Goal: Find specific page/section: Find specific page/section

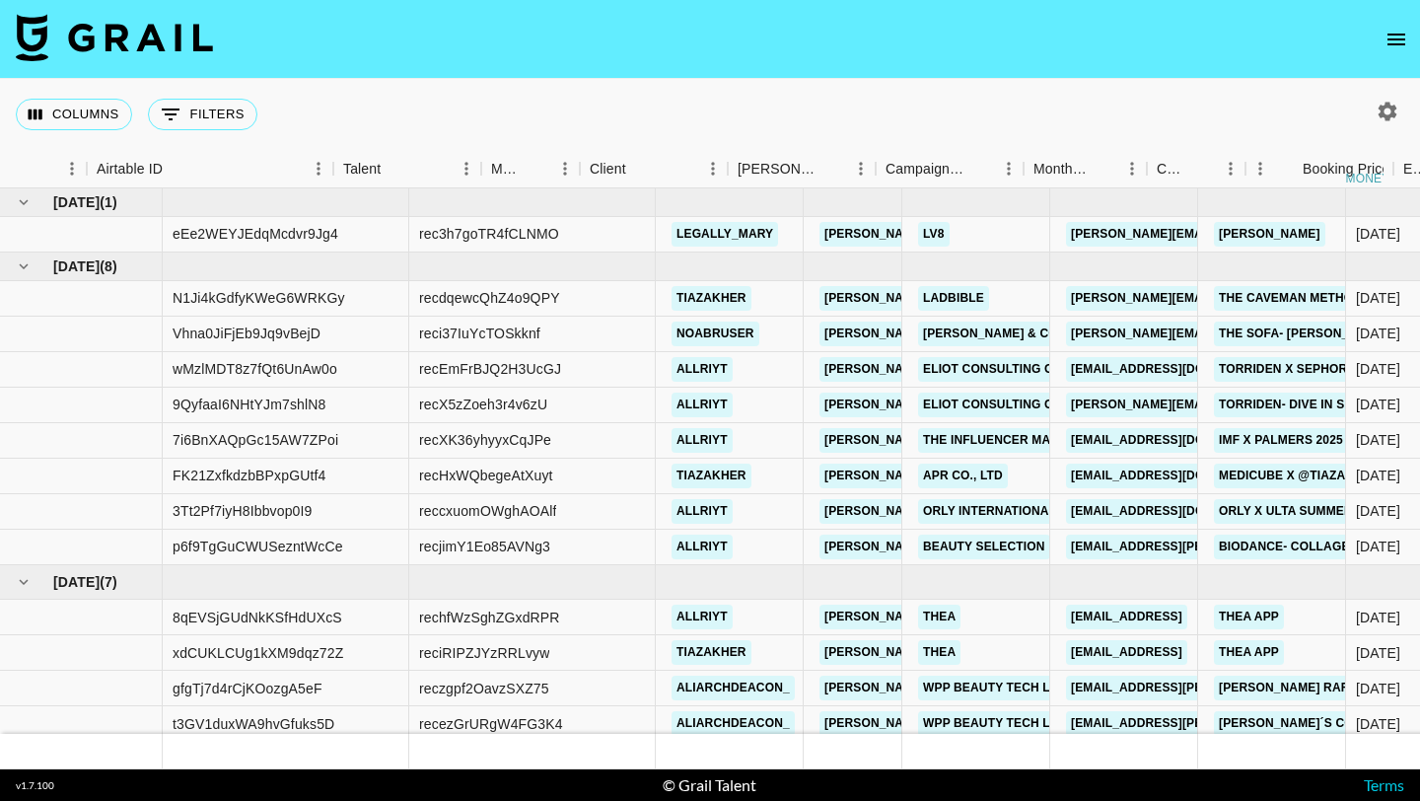
scroll to position [0, 322]
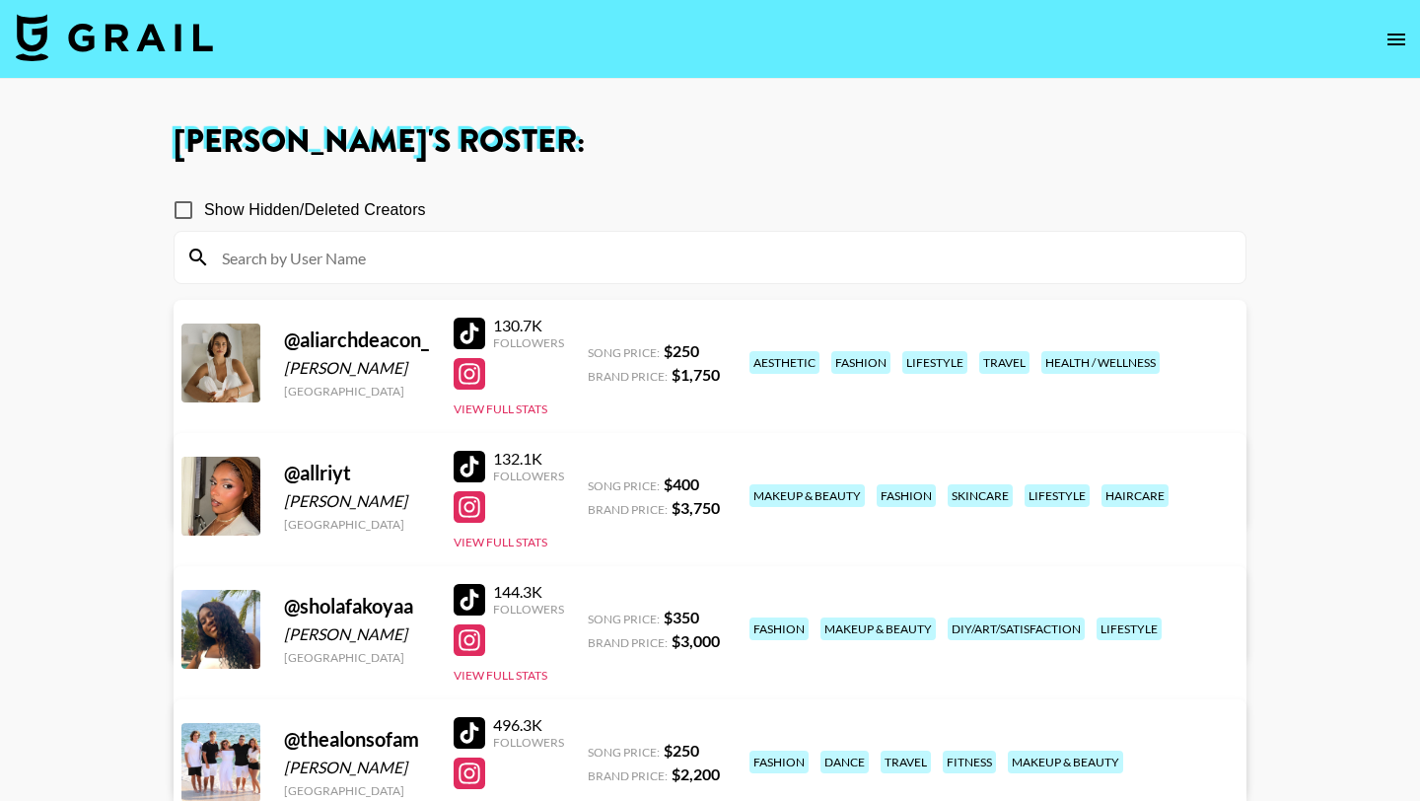
scroll to position [231, 0]
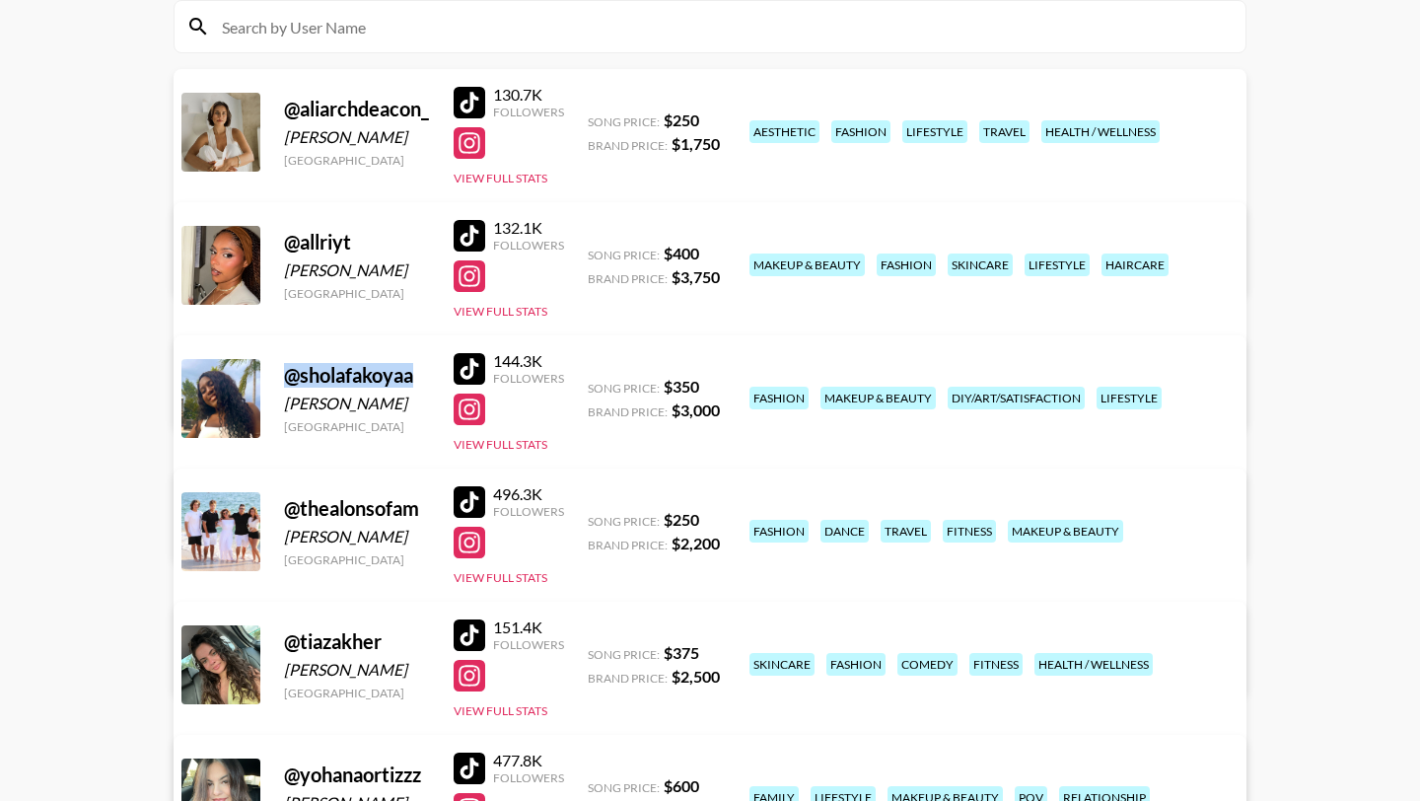
drag, startPoint x: 418, startPoint y: 374, endPoint x: 281, endPoint y: 372, distance: 137.1
click at [281, 372] on div "@ sholafakoyaa Shola Fakoya United States 144.3K Followers View Full Stats Song…" at bounding box center [710, 448] width 1073 height 227
copy div "@ sholafakoyaa"
click at [477, 371] on div at bounding box center [470, 369] width 32 height 32
click at [477, 394] on div at bounding box center [470, 409] width 32 height 32
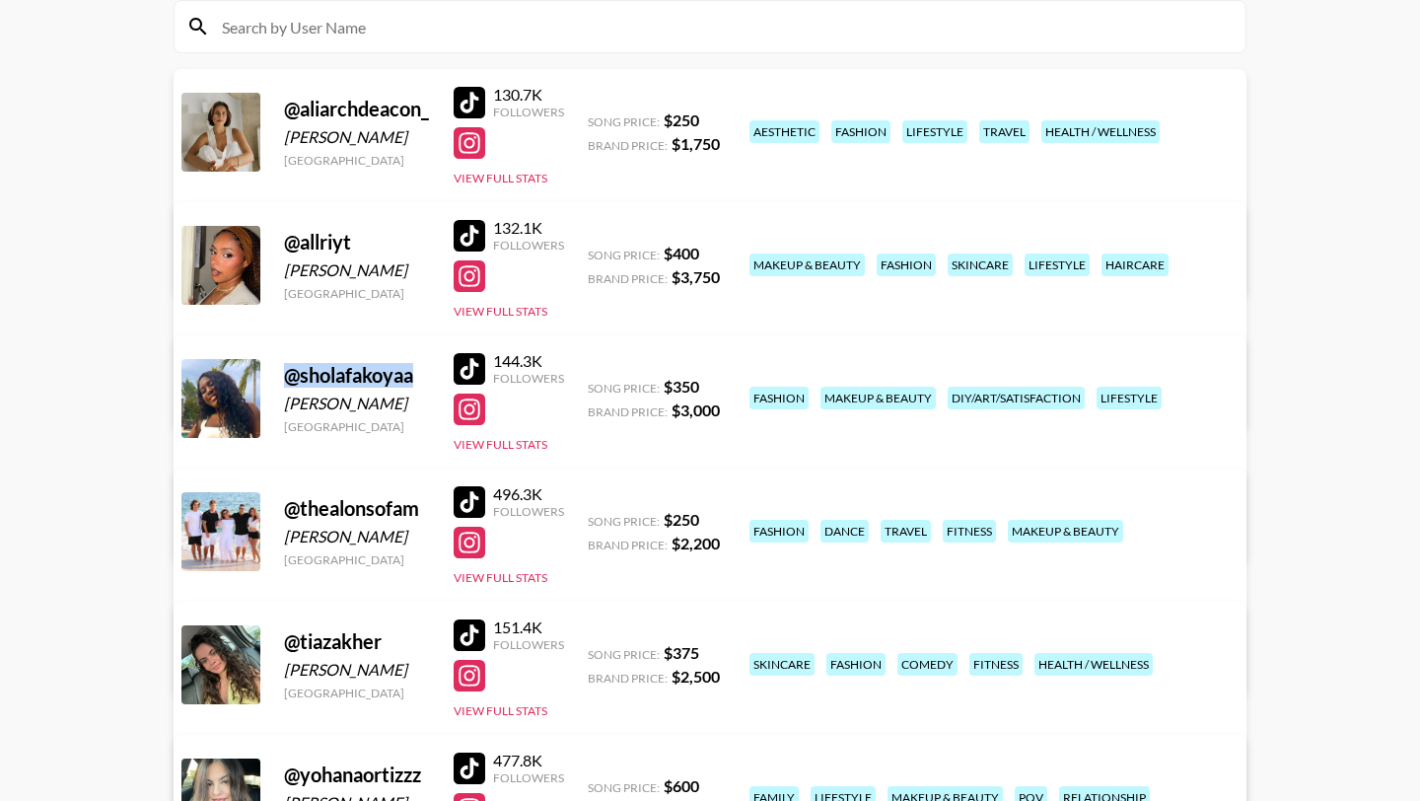
click at [462, 376] on div at bounding box center [470, 369] width 32 height 32
click at [514, 441] on button "View Full Stats" at bounding box center [501, 444] width 94 height 15
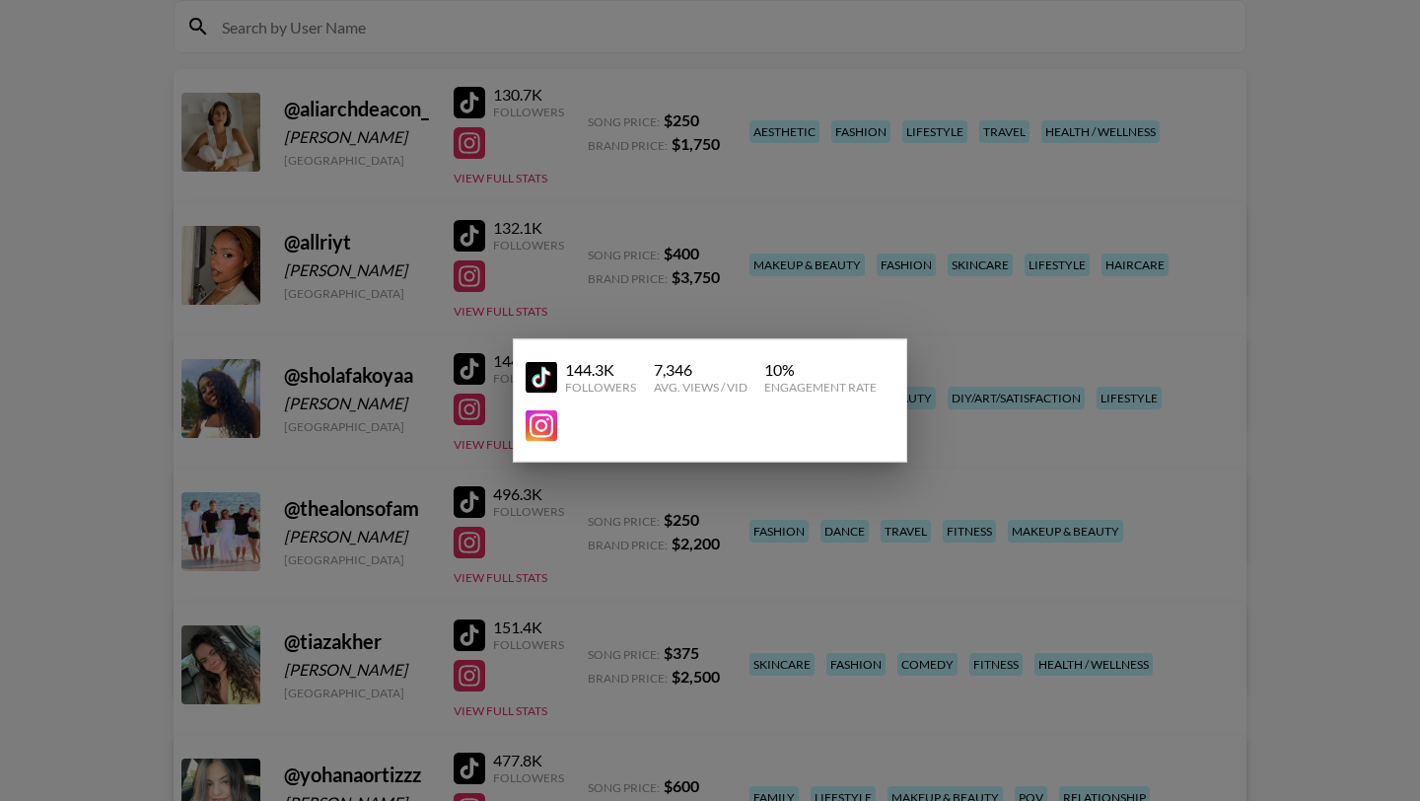
click at [111, 353] on div at bounding box center [710, 400] width 1420 height 801
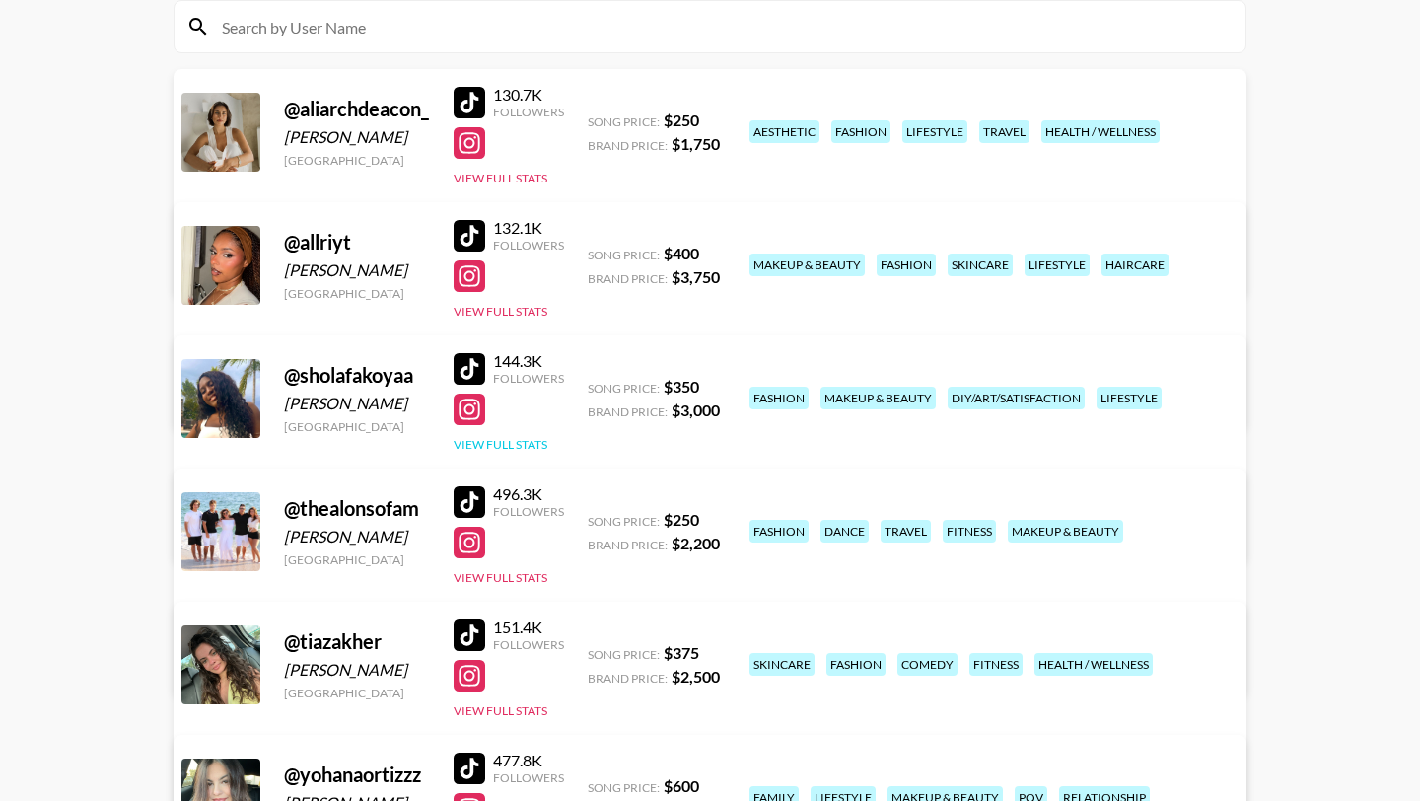
click at [527, 446] on button "View Full Stats" at bounding box center [501, 444] width 94 height 15
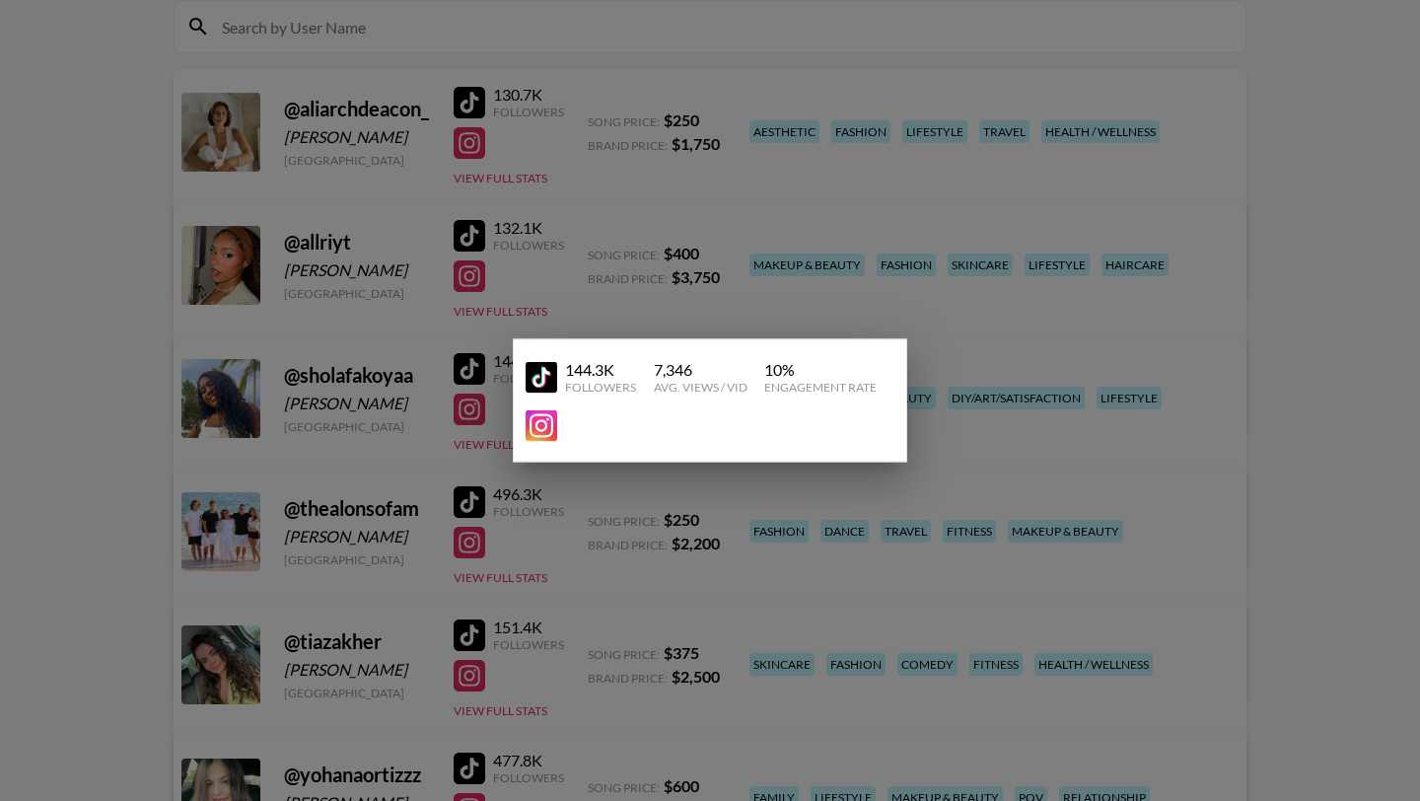
click at [456, 436] on div at bounding box center [710, 400] width 1420 height 801
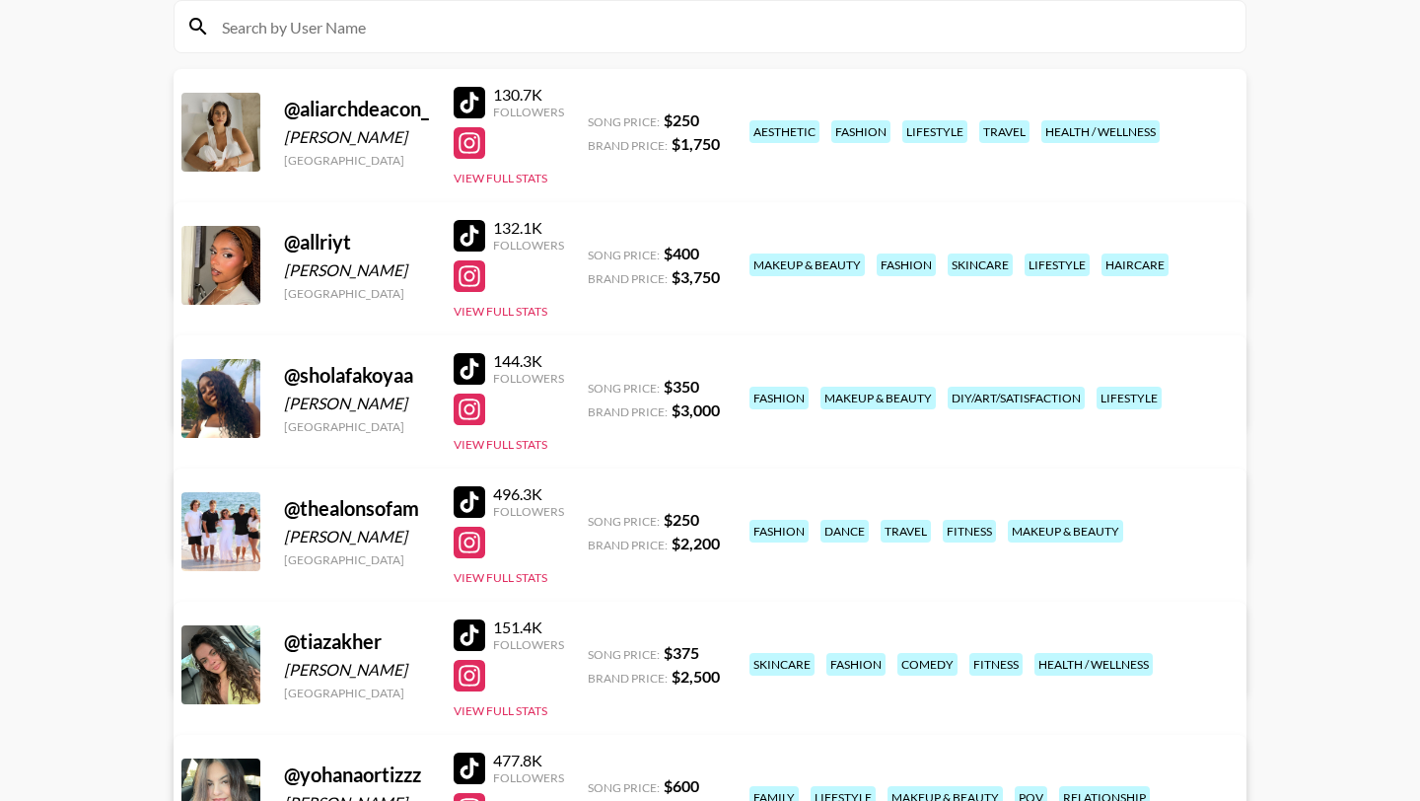
click at [717, 519] on link "View/Edit Details" at bounding box center [463, 529] width 508 height 20
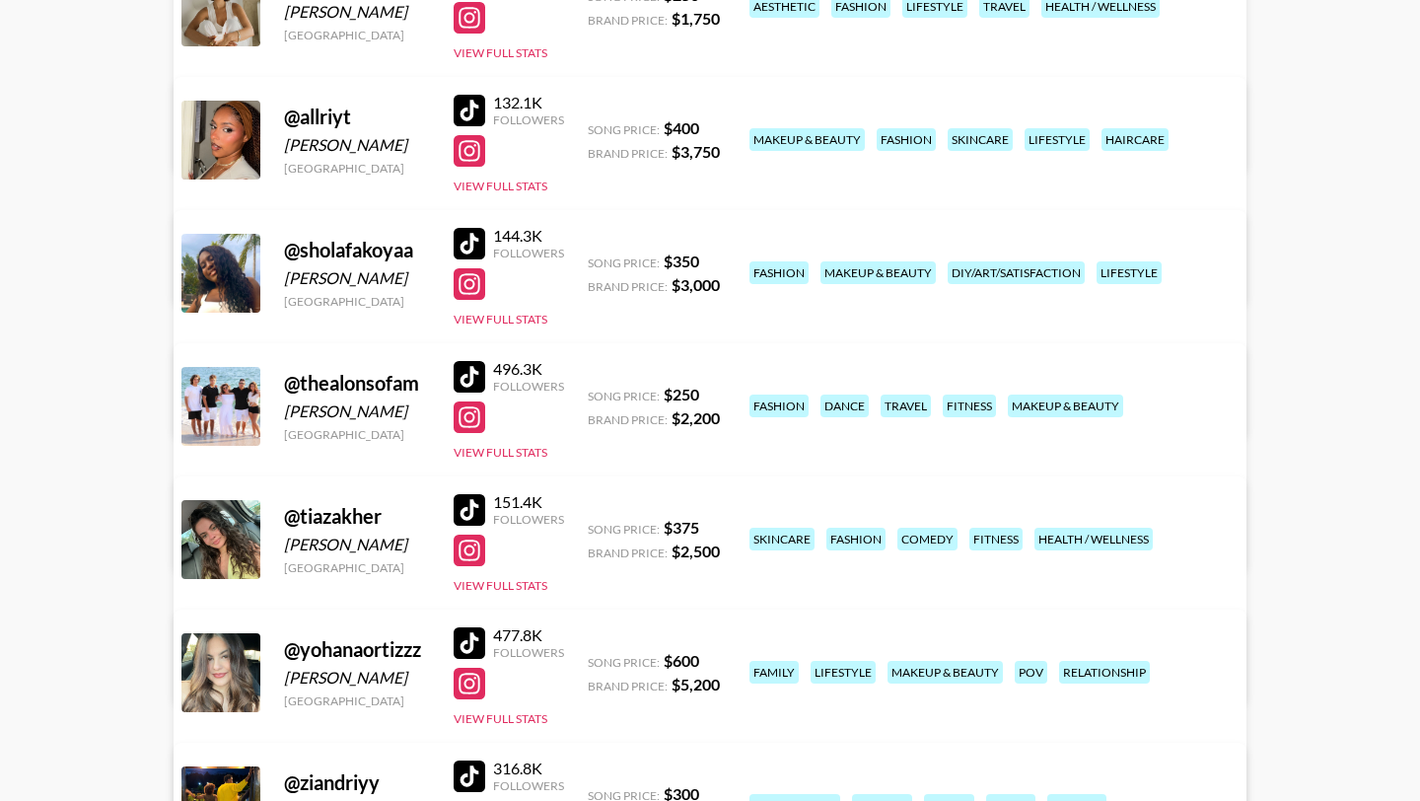
scroll to position [357, 0]
click at [475, 497] on div at bounding box center [470, 509] width 32 height 32
click at [498, 584] on button "View Full Stats" at bounding box center [501, 584] width 94 height 15
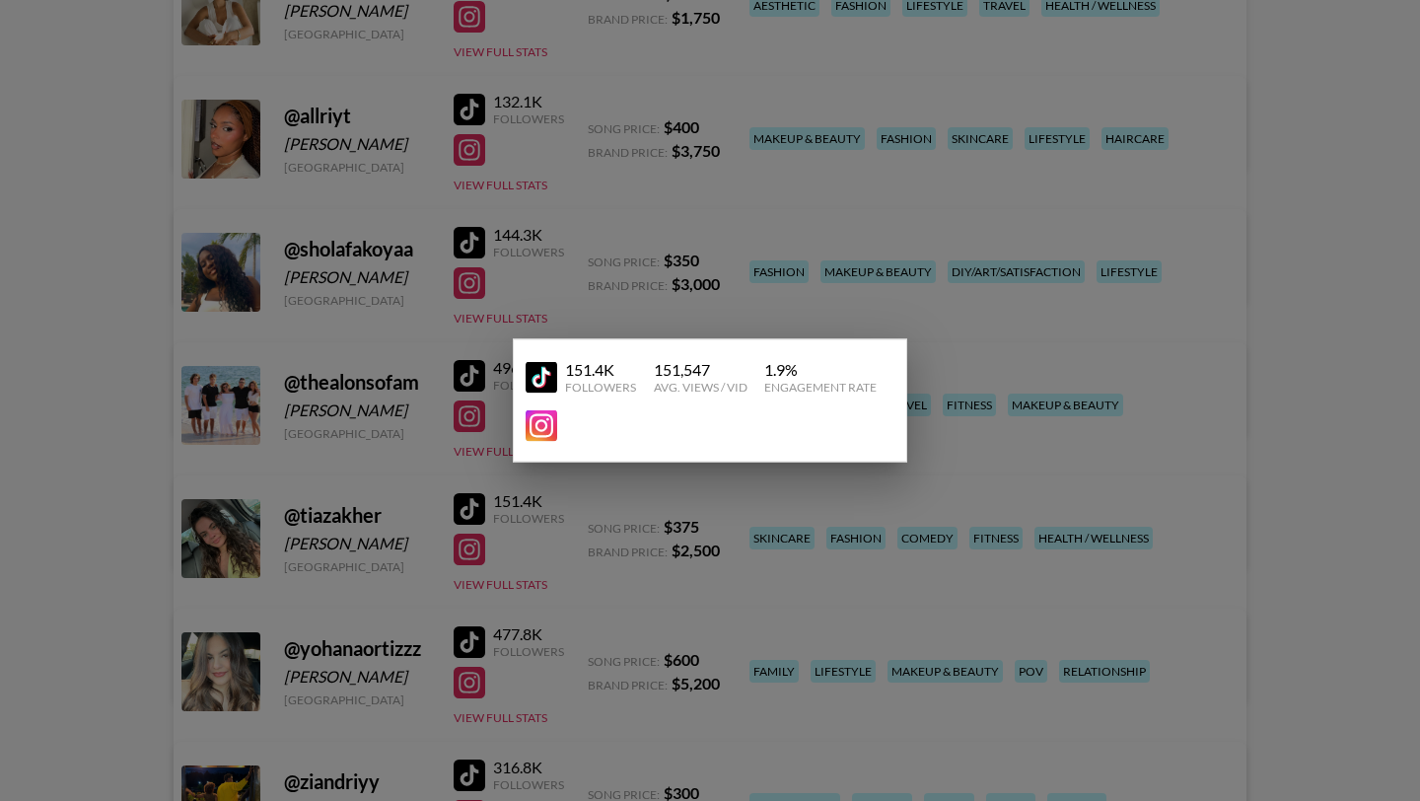
click at [86, 341] on div at bounding box center [710, 400] width 1420 height 801
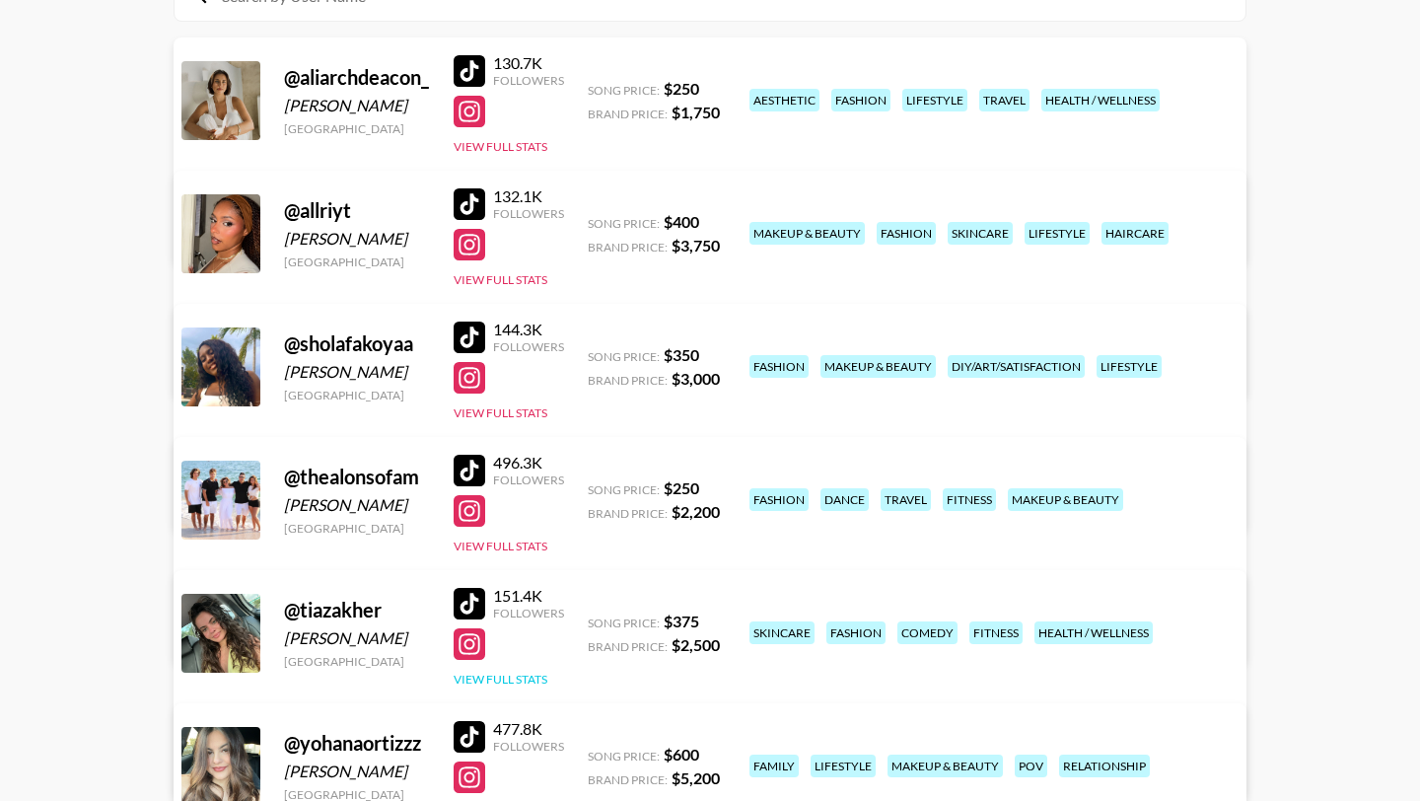
scroll to position [263, 0]
click at [466, 74] on div at bounding box center [470, 70] width 32 height 32
click at [517, 148] on button "View Full Stats" at bounding box center [501, 145] width 94 height 15
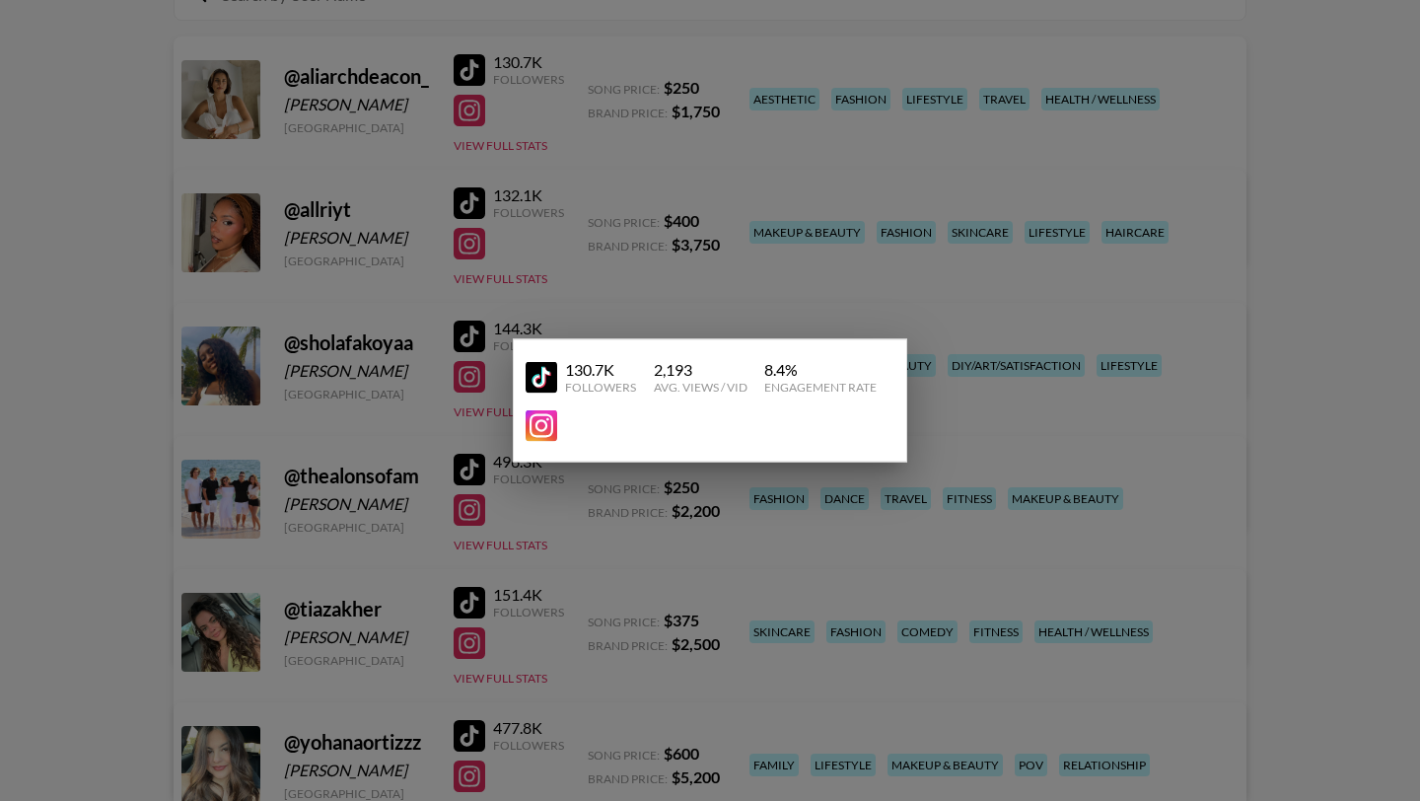
click at [105, 458] on div at bounding box center [710, 400] width 1420 height 801
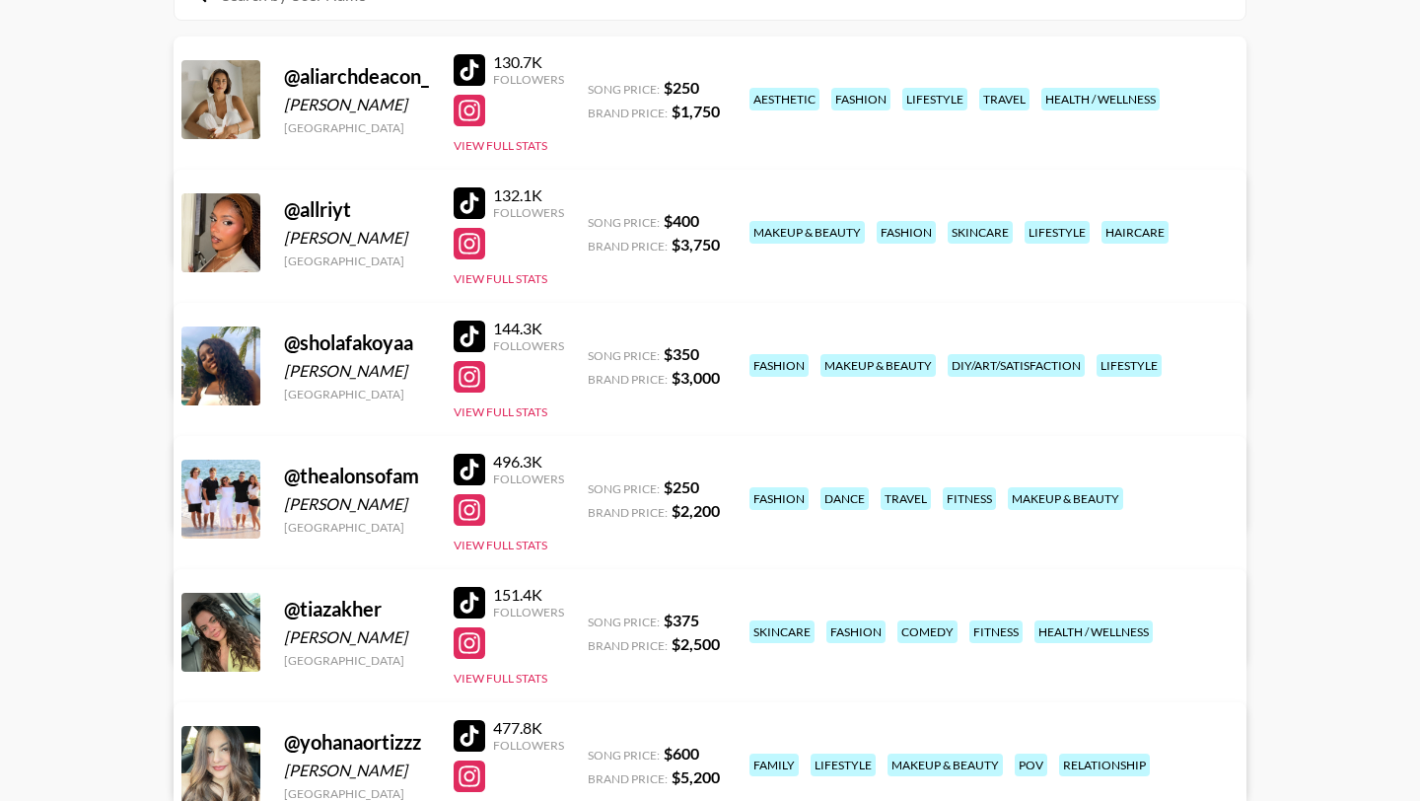
click at [717, 220] on link "View/Edit Details" at bounding box center [463, 230] width 508 height 20
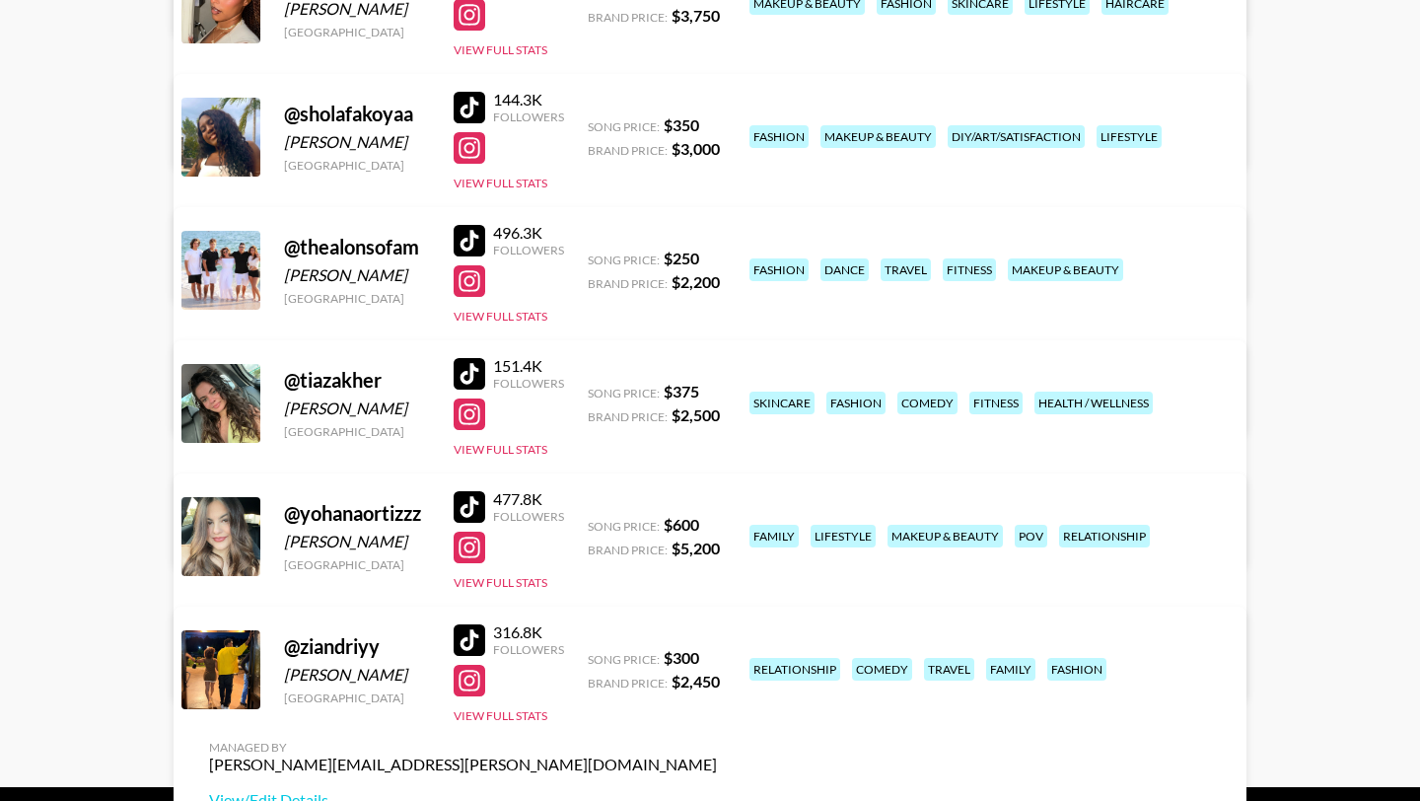
scroll to position [506, 0]
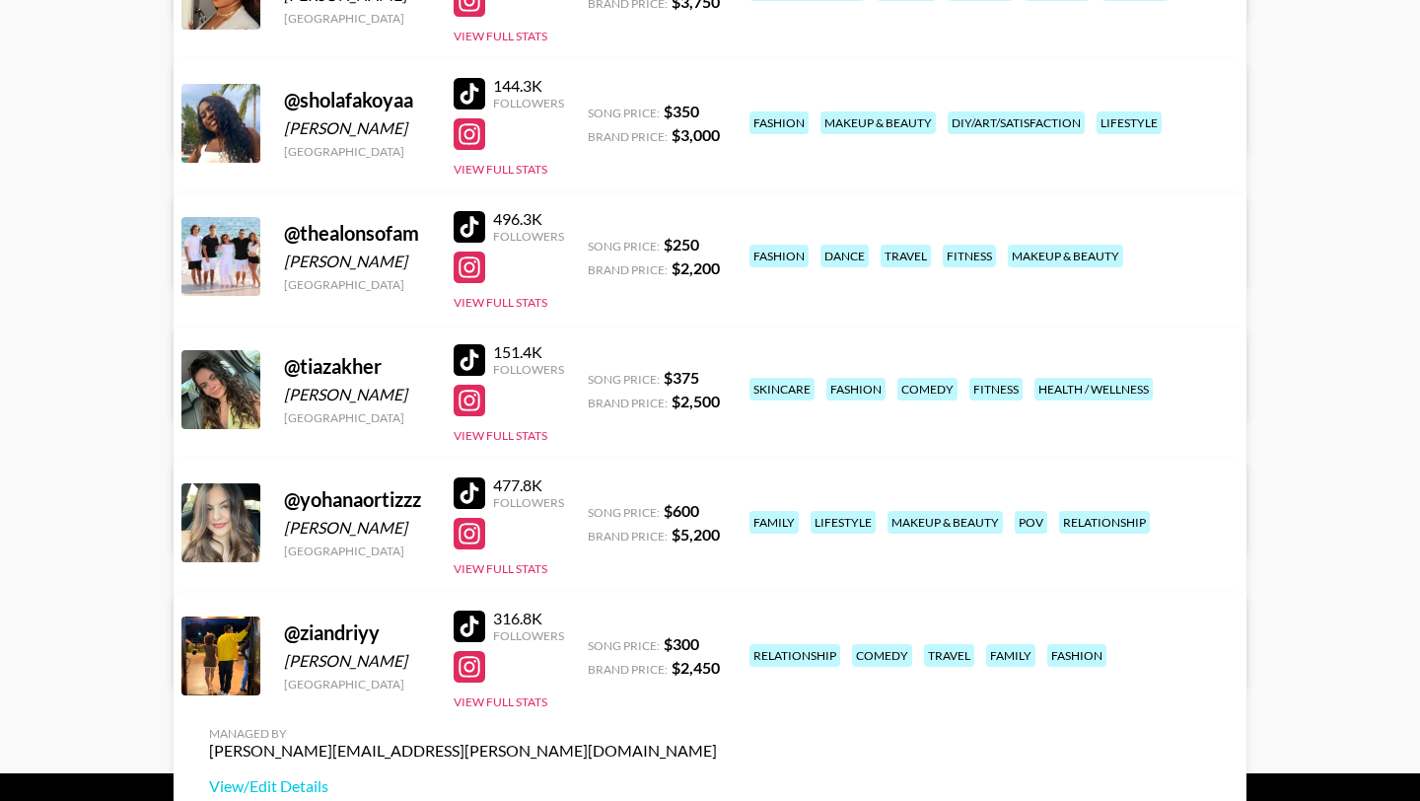
click at [476, 501] on div at bounding box center [470, 493] width 32 height 32
click at [492, 434] on button "View Full Stats" at bounding box center [501, 435] width 94 height 15
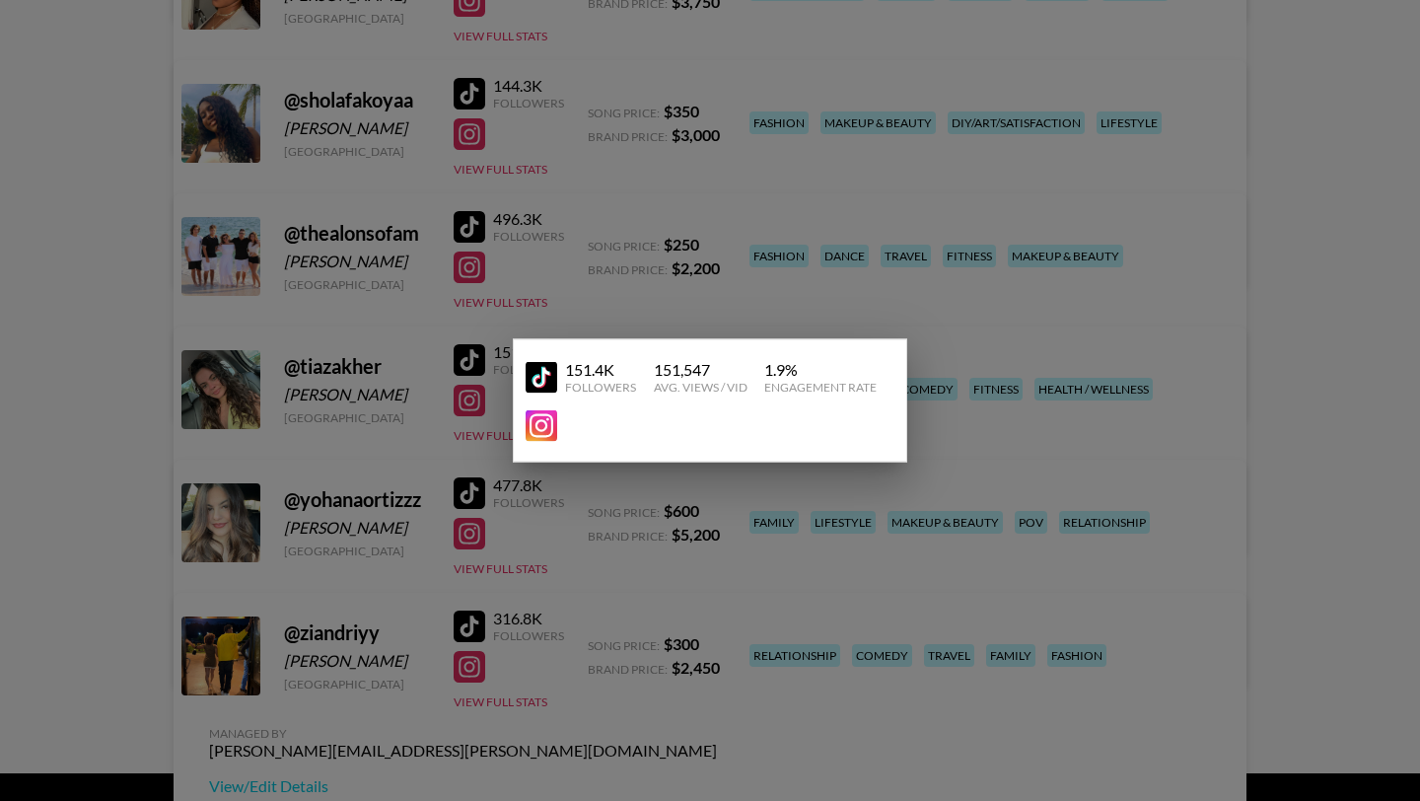
click at [530, 570] on div at bounding box center [710, 400] width 1420 height 801
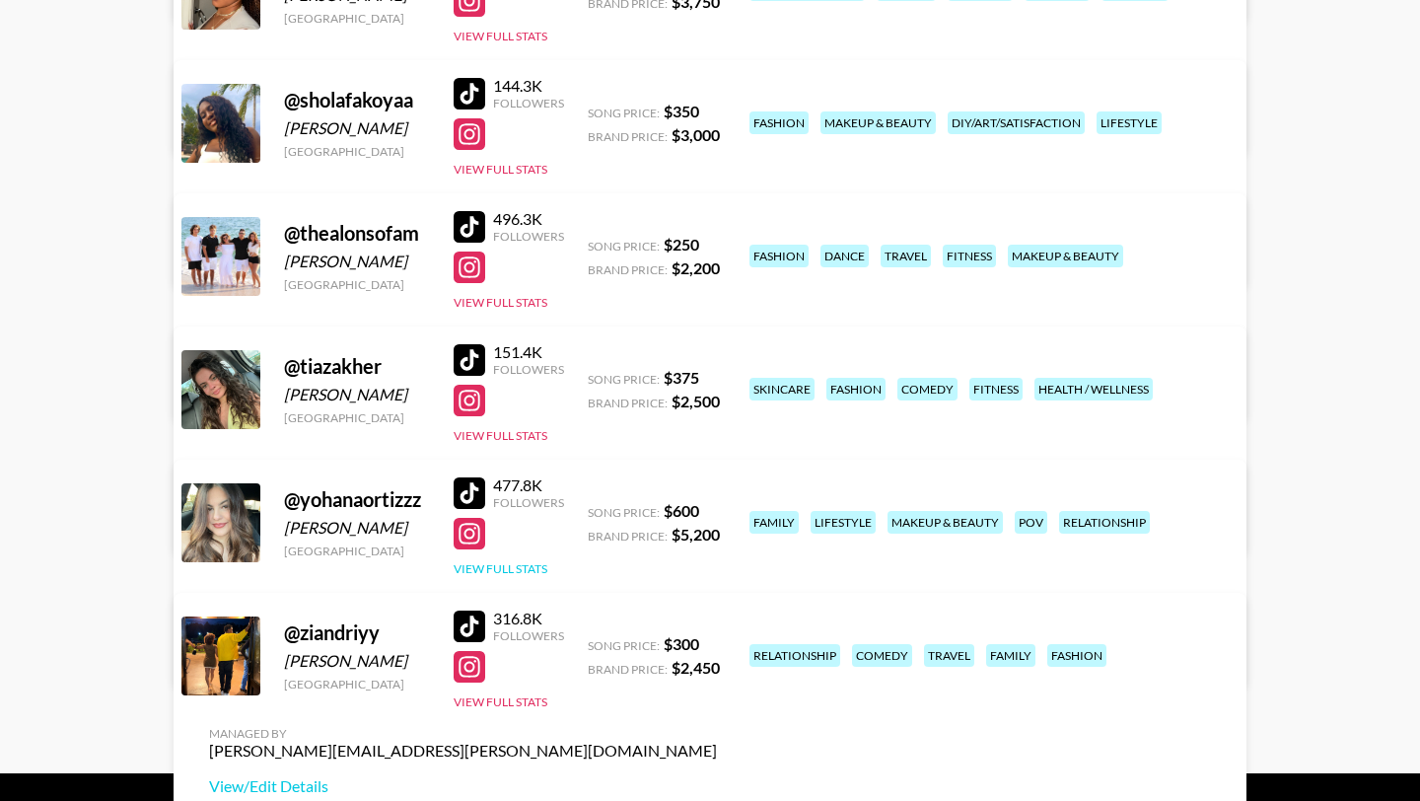
click at [525, 568] on button "View Full Stats" at bounding box center [501, 568] width 94 height 15
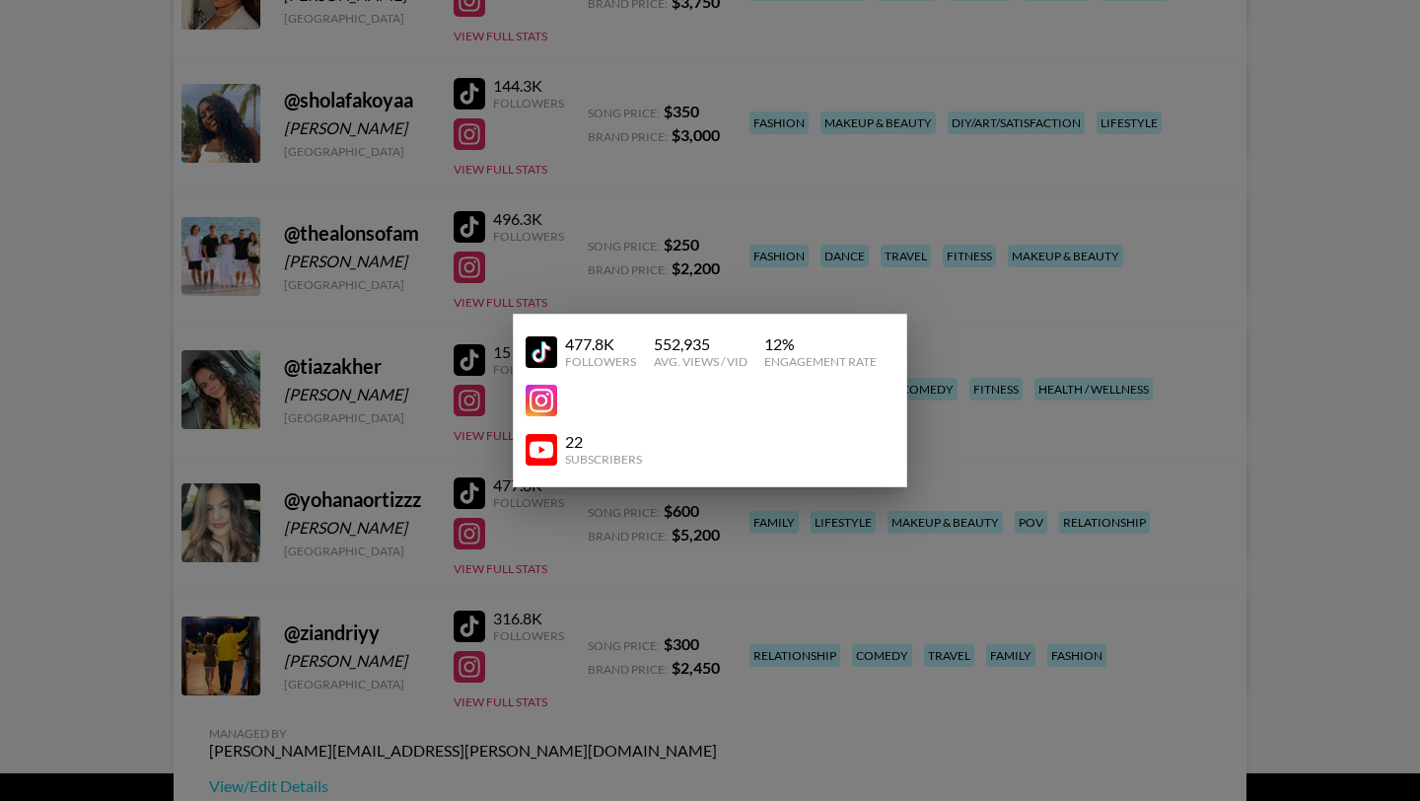
click at [416, 412] on div at bounding box center [710, 400] width 1420 height 801
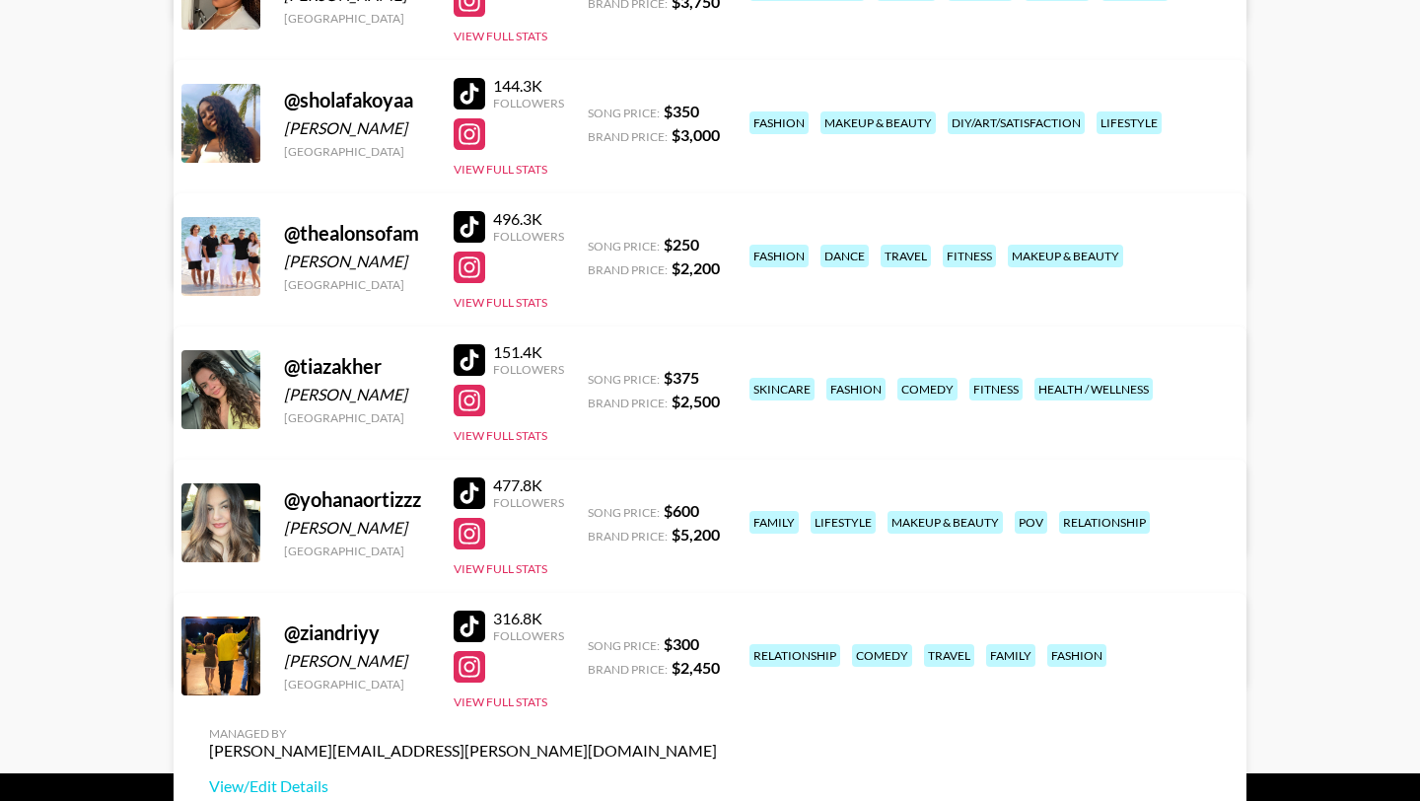
click at [472, 535] on div at bounding box center [470, 534] width 32 height 32
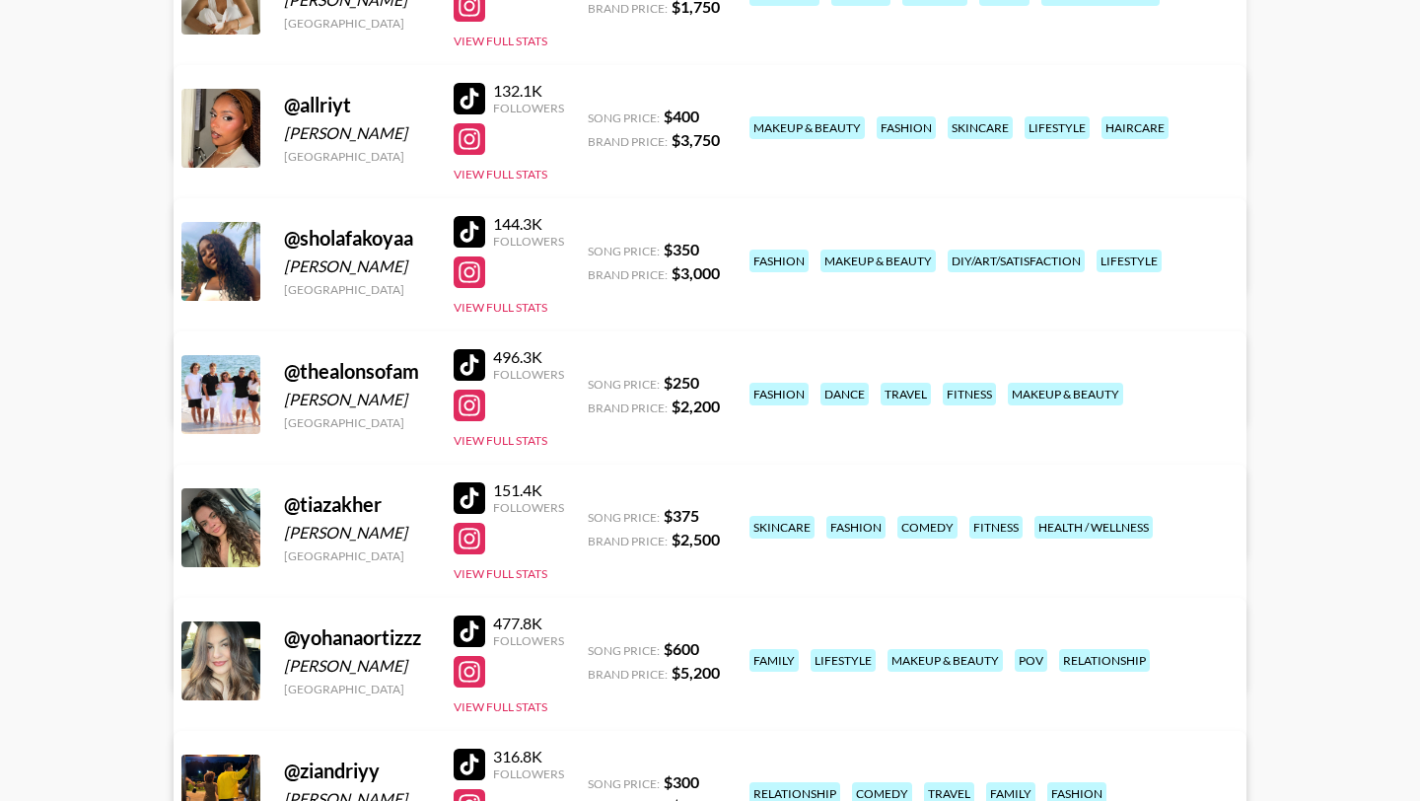
scroll to position [367, 0]
click at [471, 95] on div at bounding box center [470, 100] width 32 height 32
click at [502, 174] on button "View Full Stats" at bounding box center [501, 175] width 94 height 15
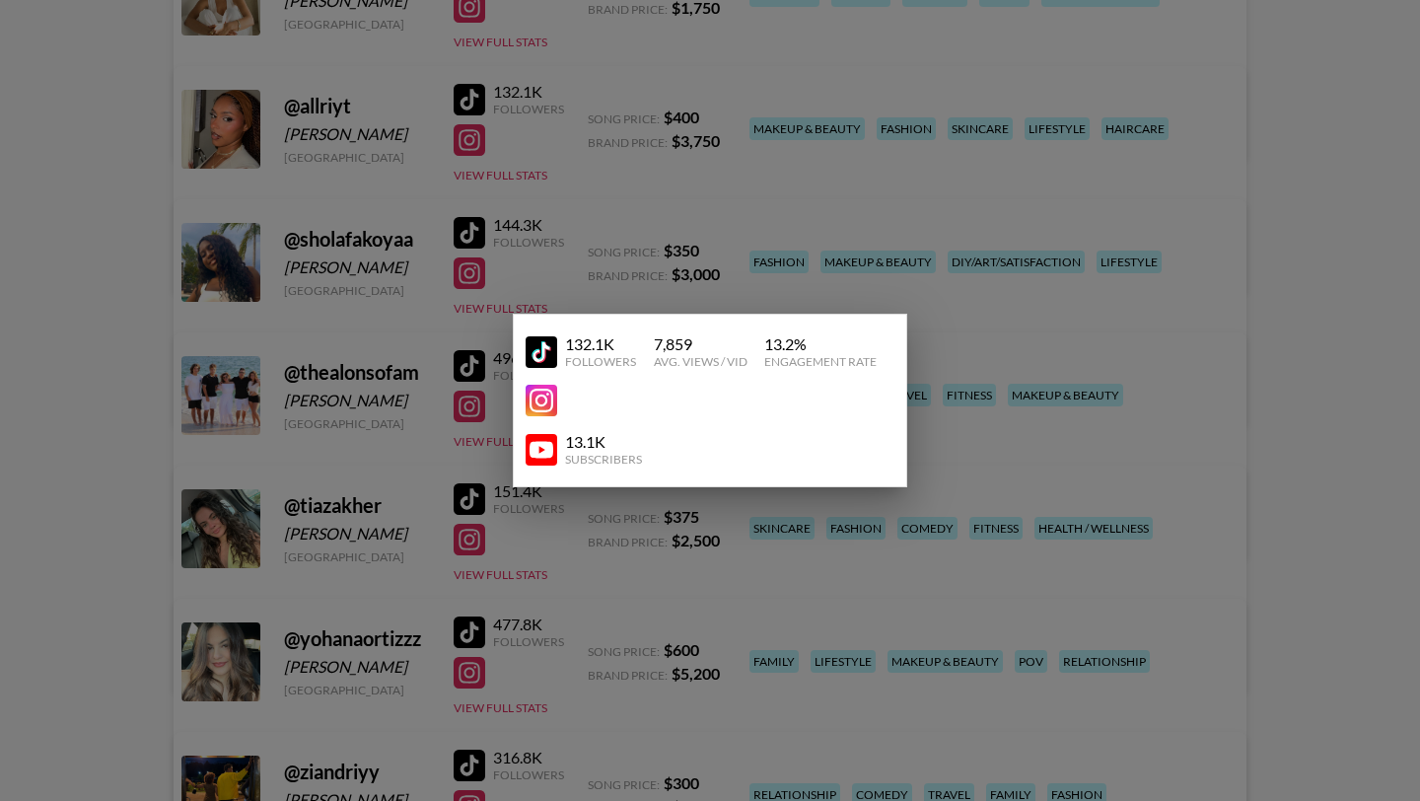
click at [753, 183] on div at bounding box center [710, 400] width 1420 height 801
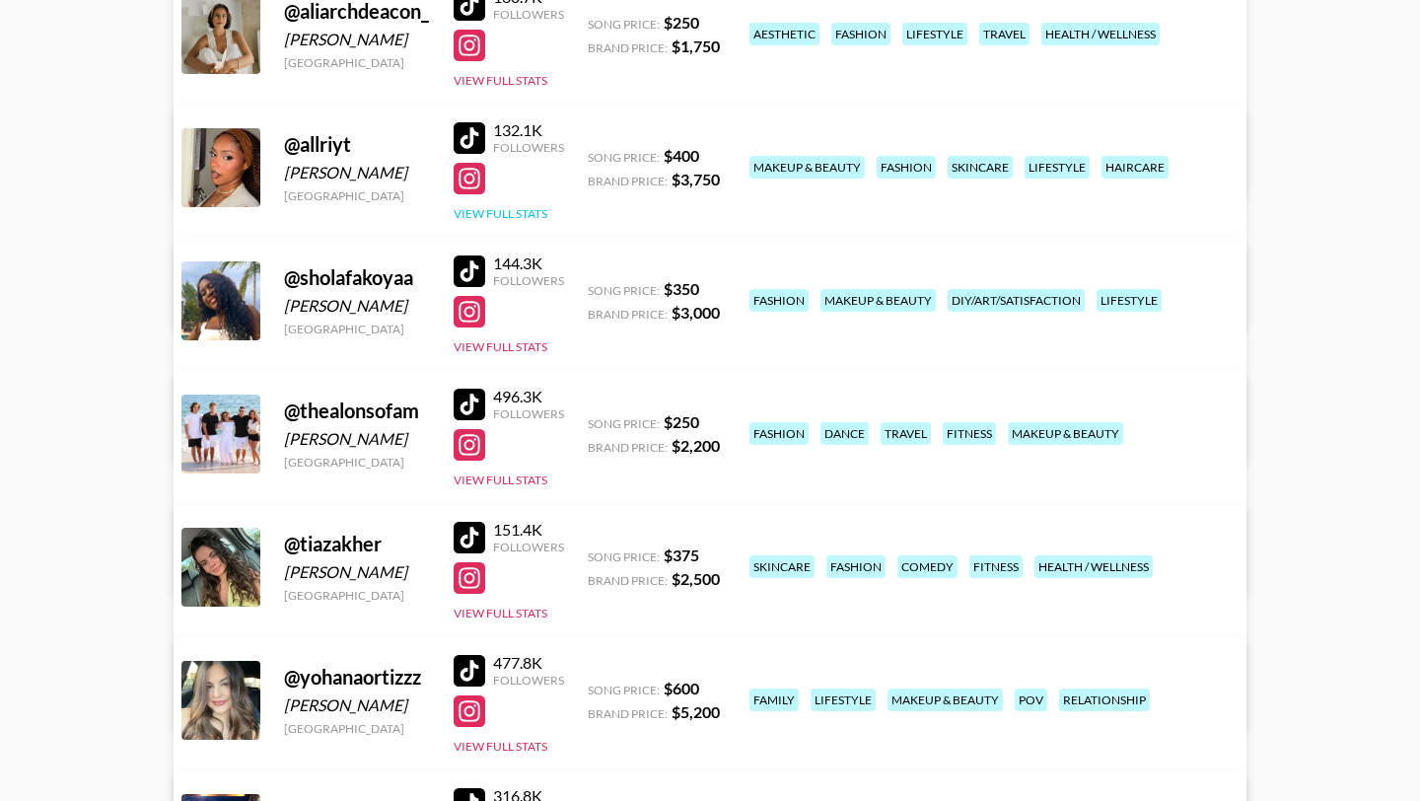
scroll to position [326, 0]
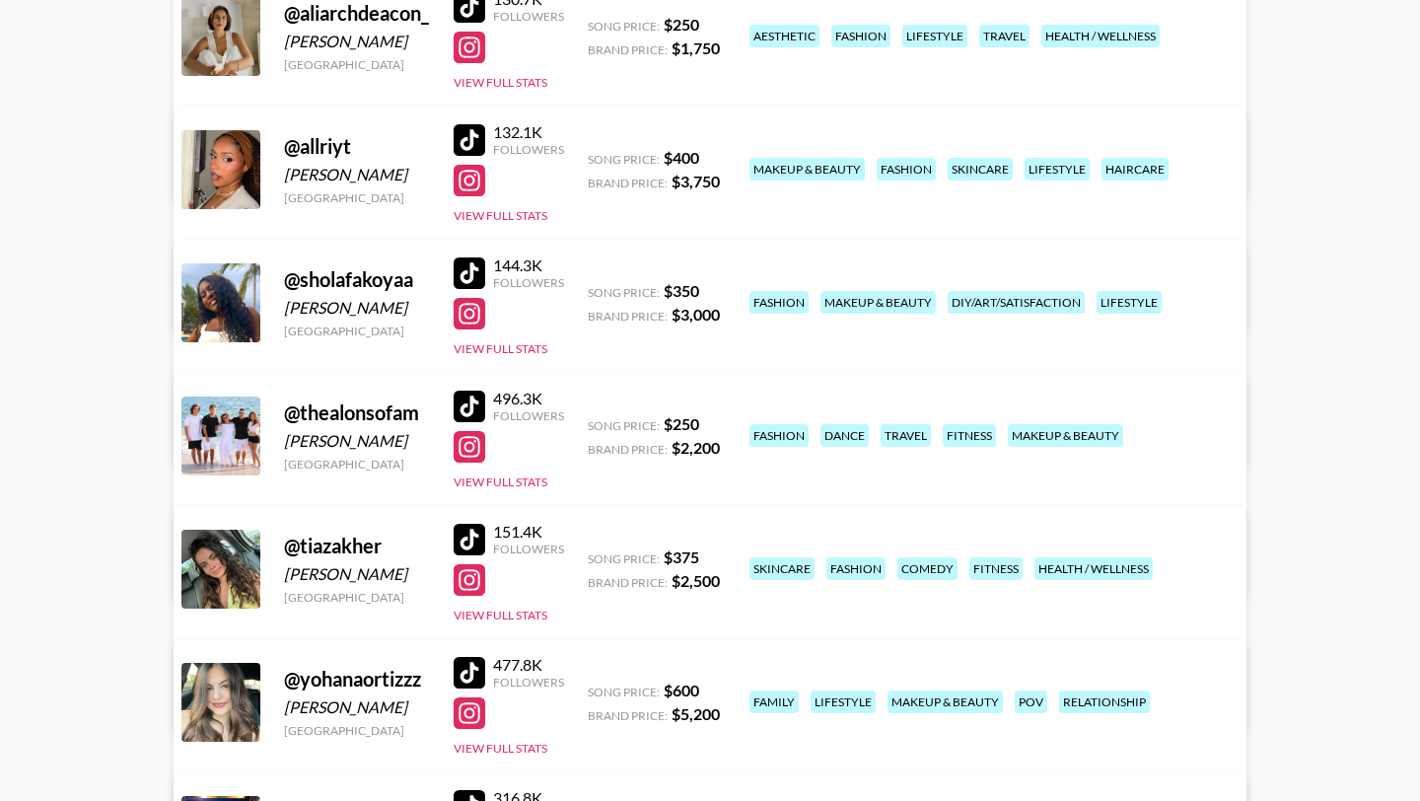
click at [717, 290] on link "View/Edit Details" at bounding box center [463, 300] width 508 height 20
click at [464, 321] on div at bounding box center [470, 314] width 32 height 32
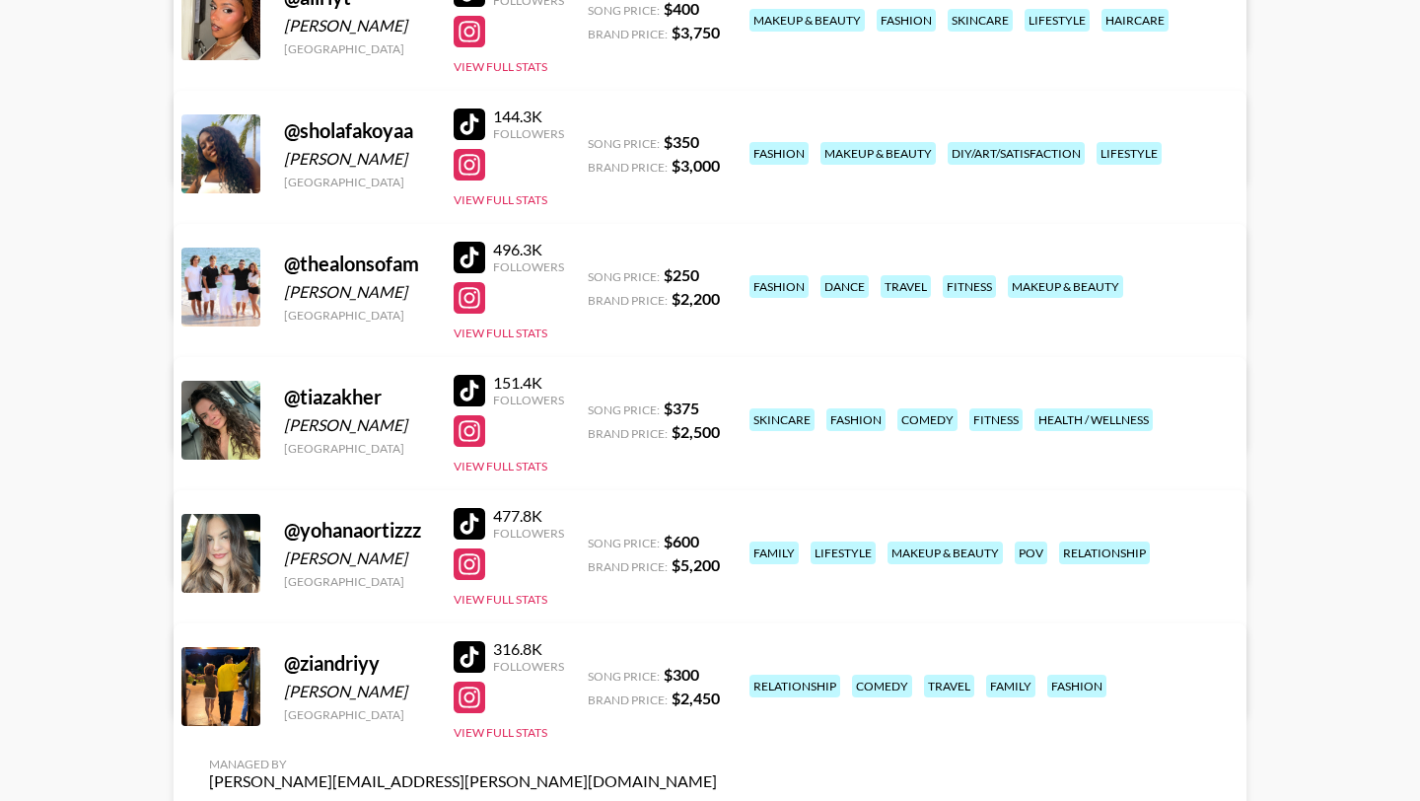
scroll to position [473, 0]
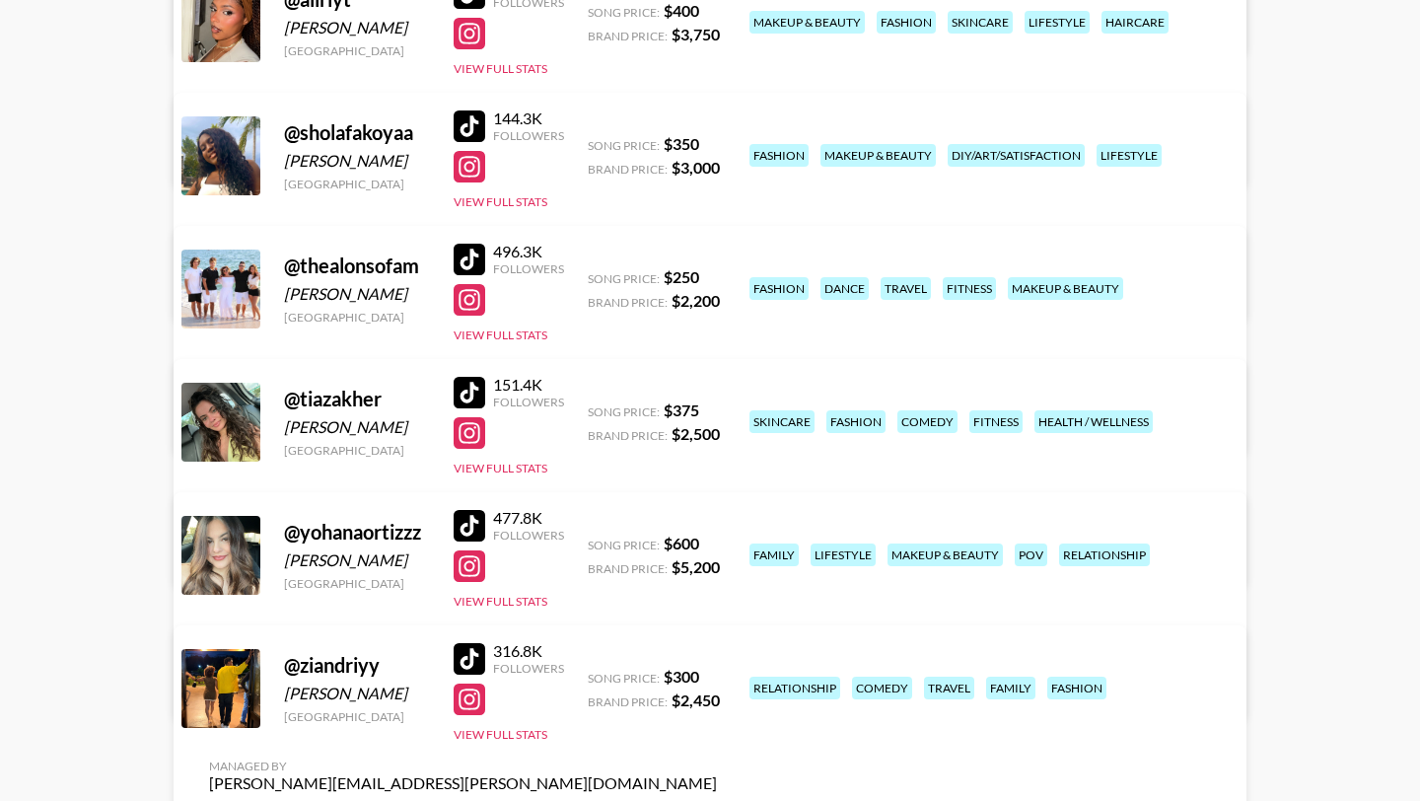
click at [468, 440] on div at bounding box center [470, 433] width 32 height 32
click at [476, 571] on div at bounding box center [470, 566] width 32 height 32
click at [465, 654] on div at bounding box center [470, 659] width 32 height 32
click at [509, 729] on button "View Full Stats" at bounding box center [501, 734] width 94 height 15
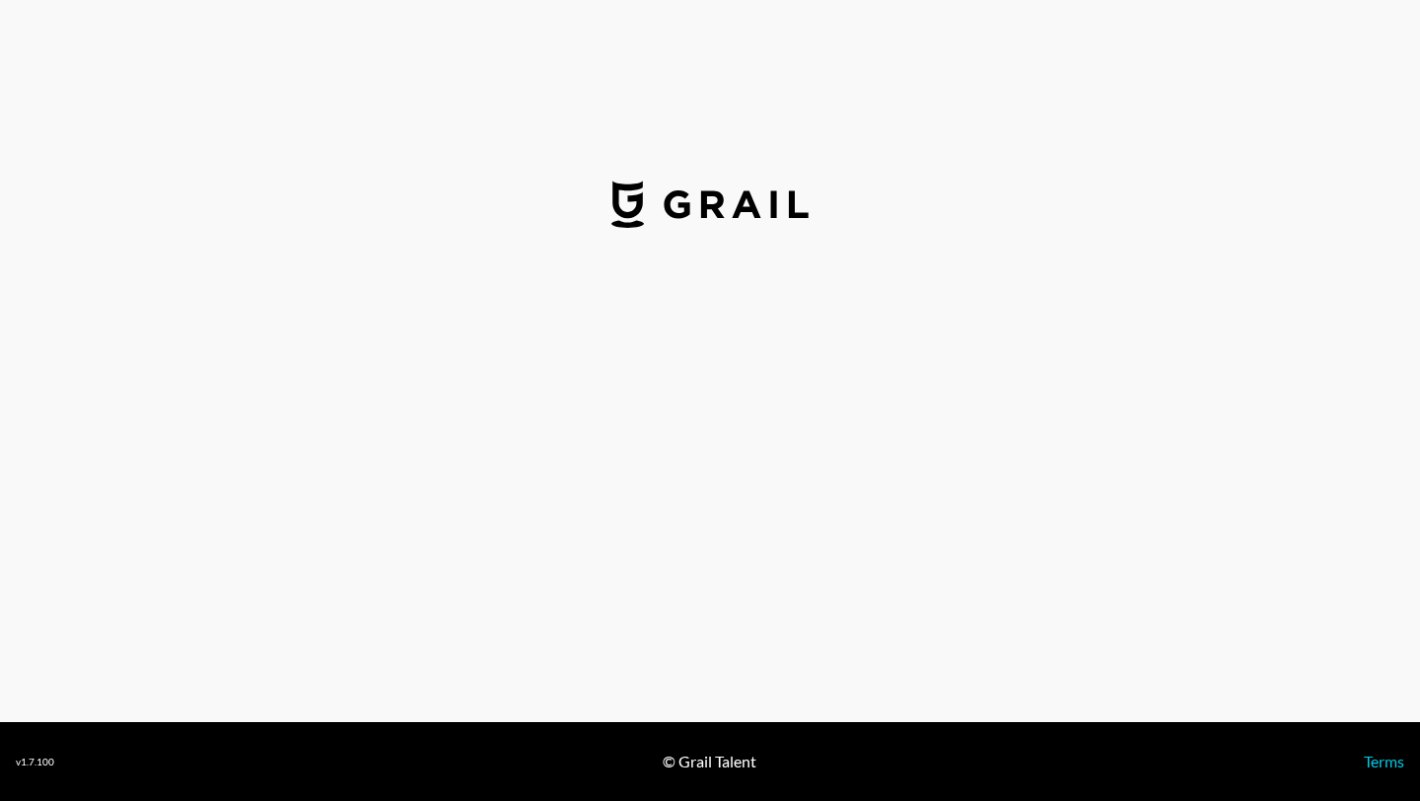
select select "USD"
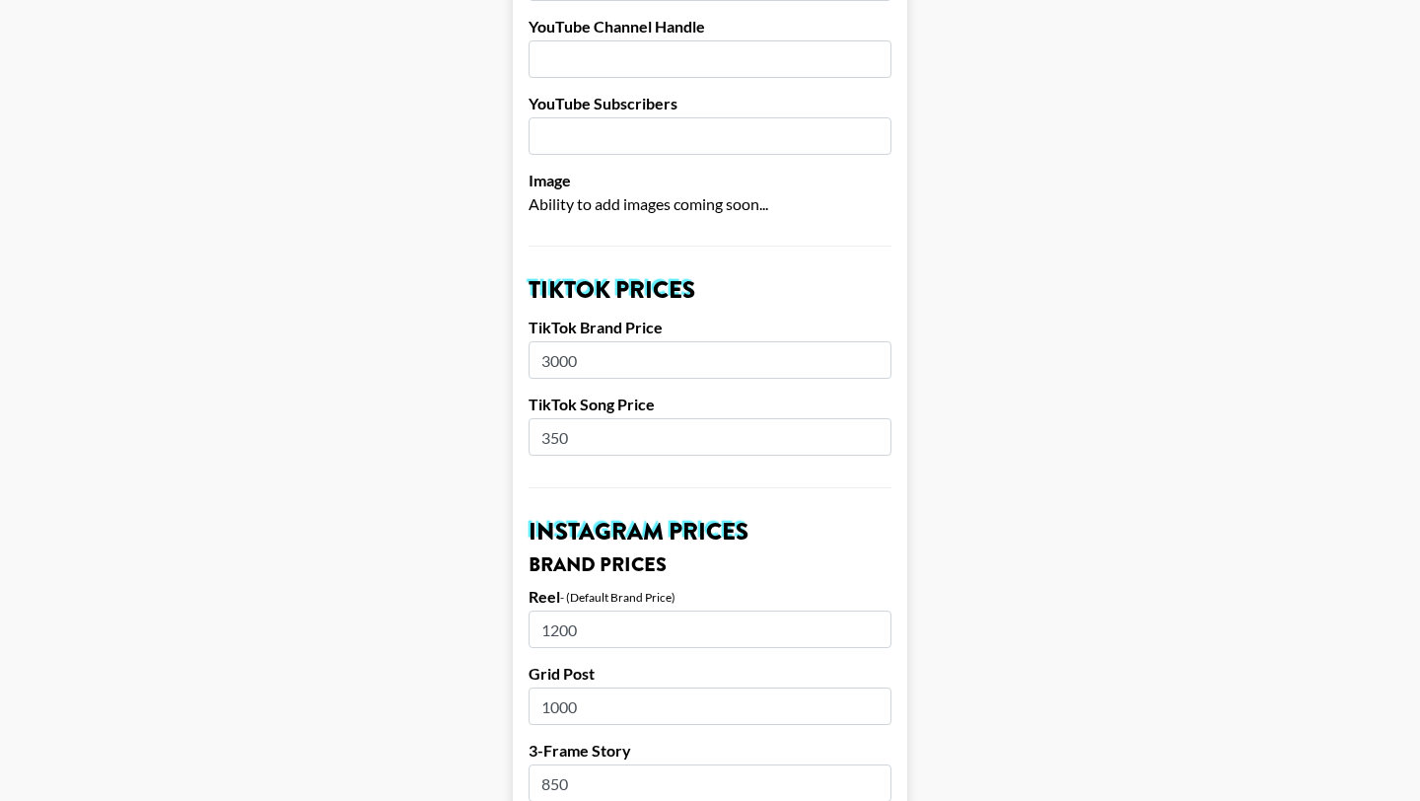
scroll to position [719, 0]
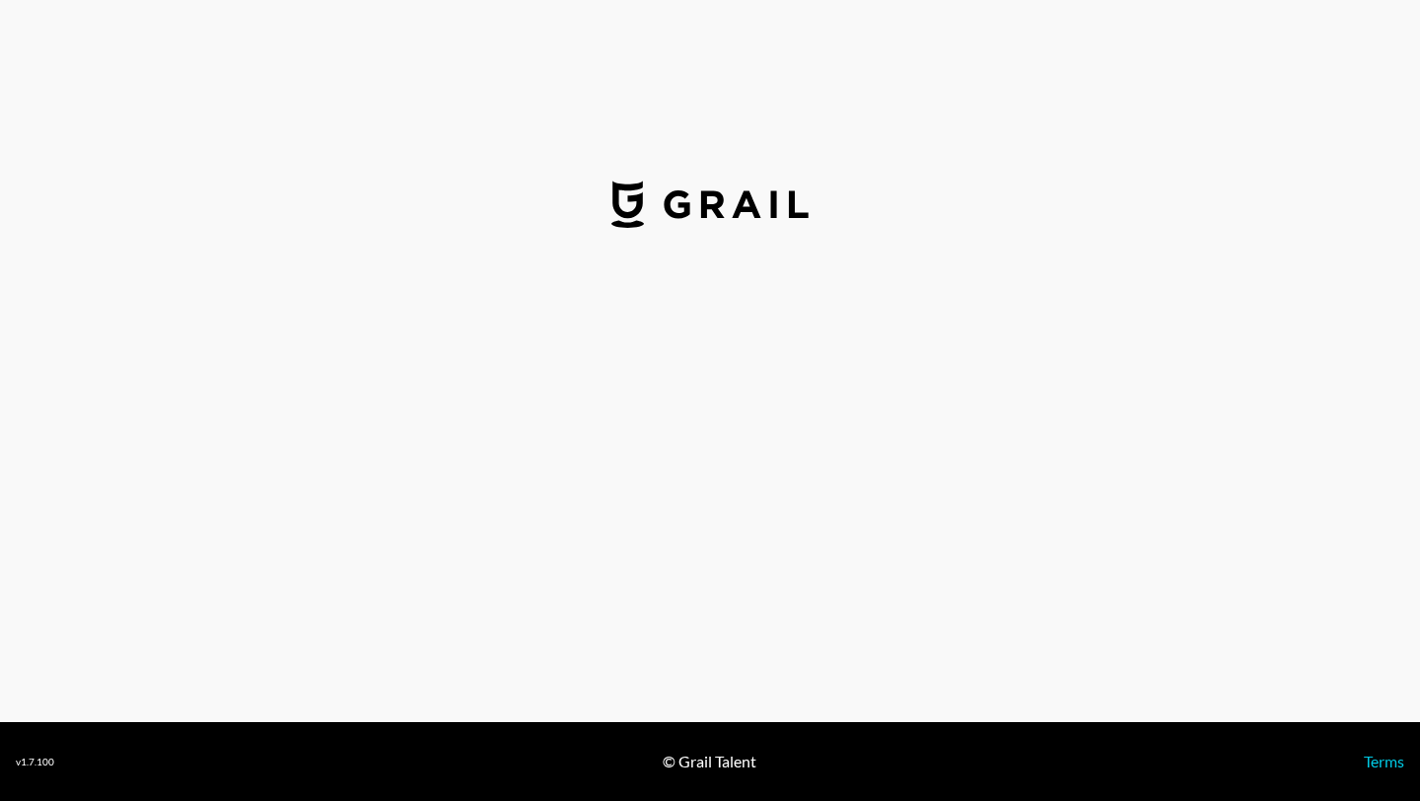
select select "USD"
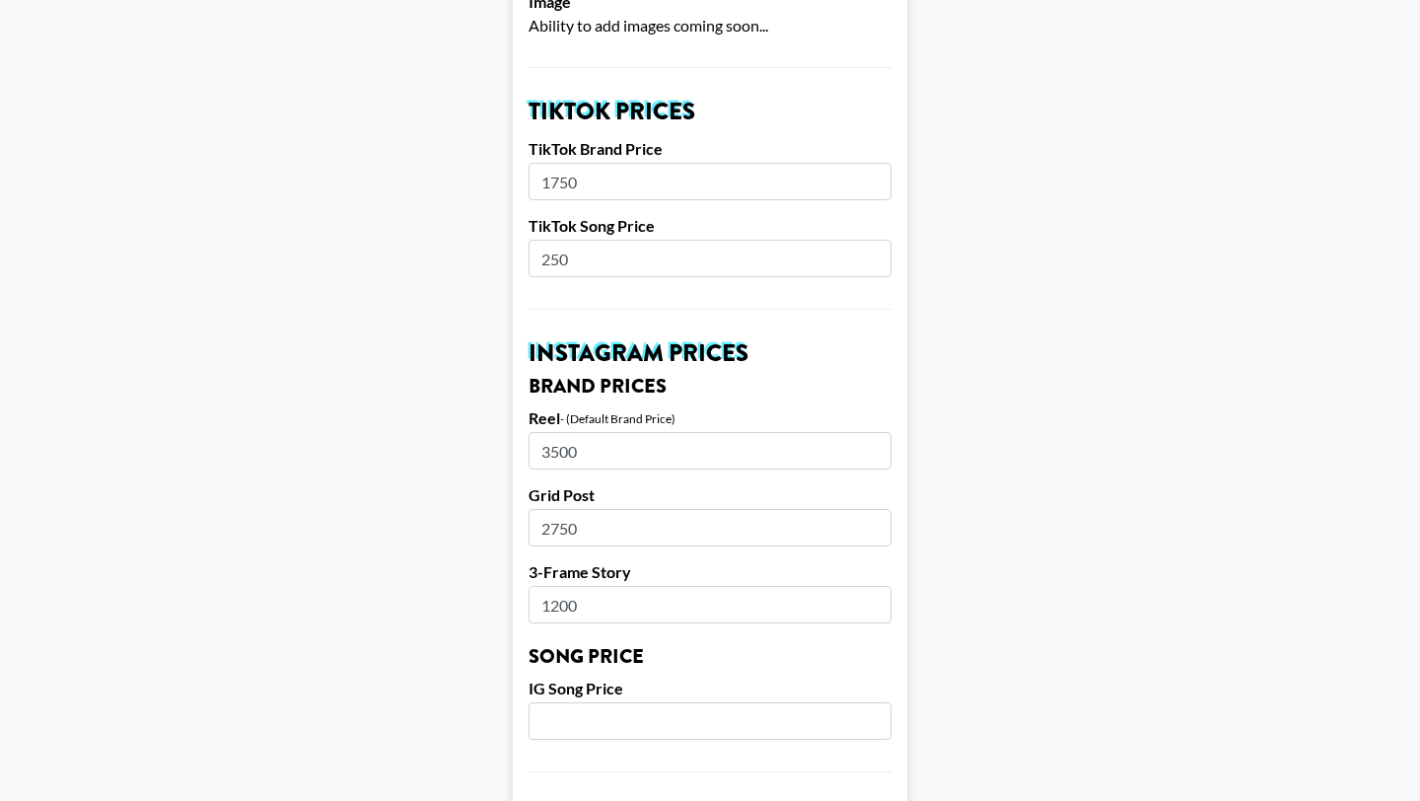
scroll to position [664, 0]
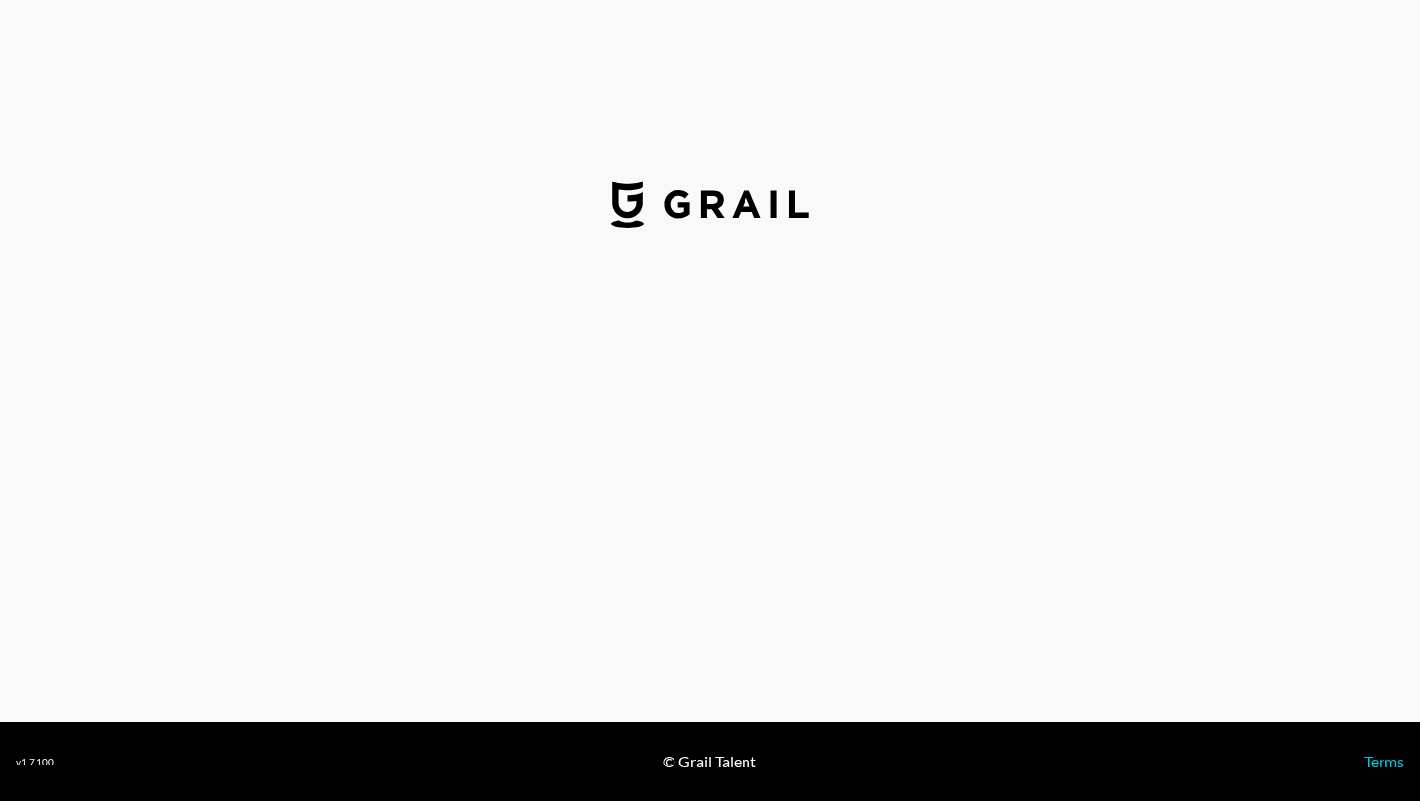
select select "USD"
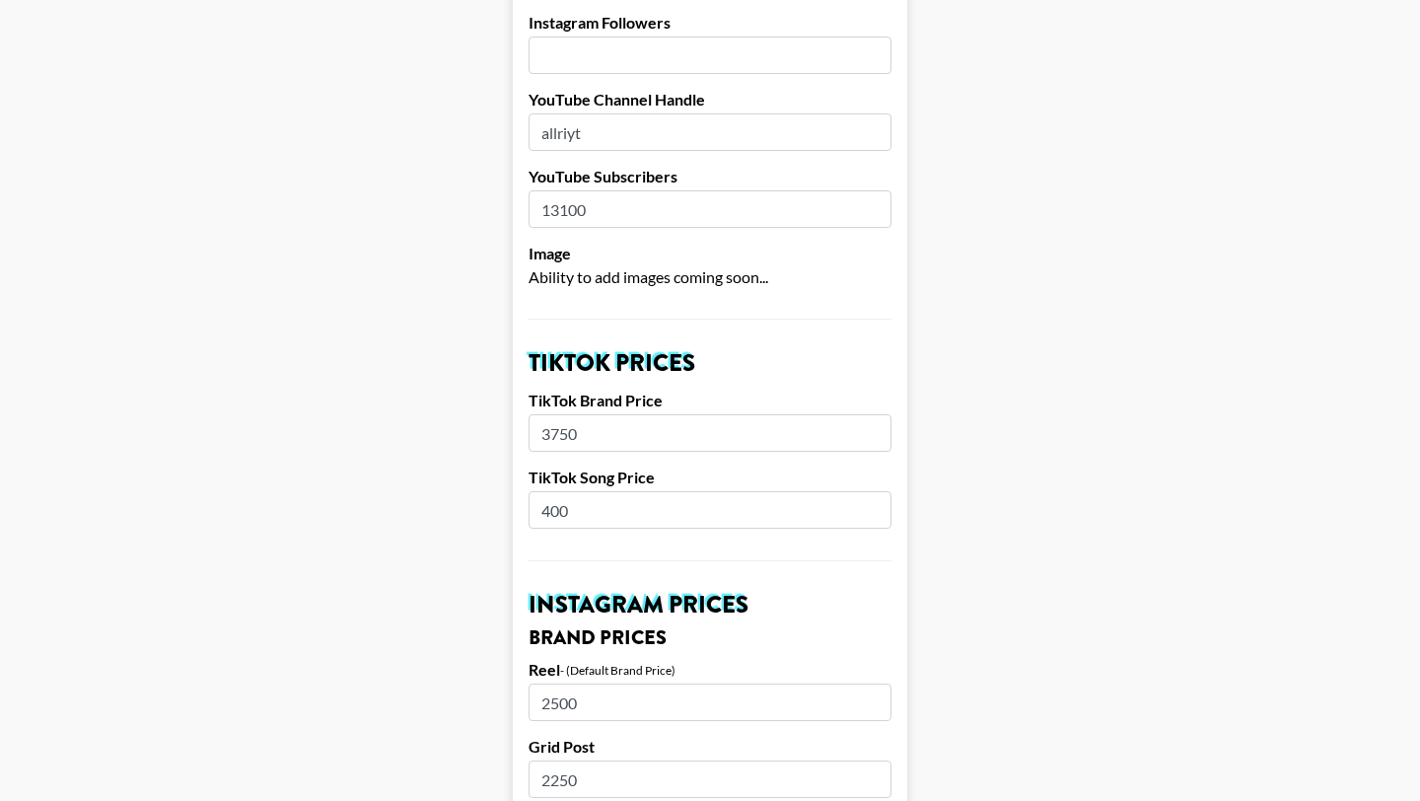
scroll to position [429, 0]
